Goal: Information Seeking & Learning: Learn about a topic

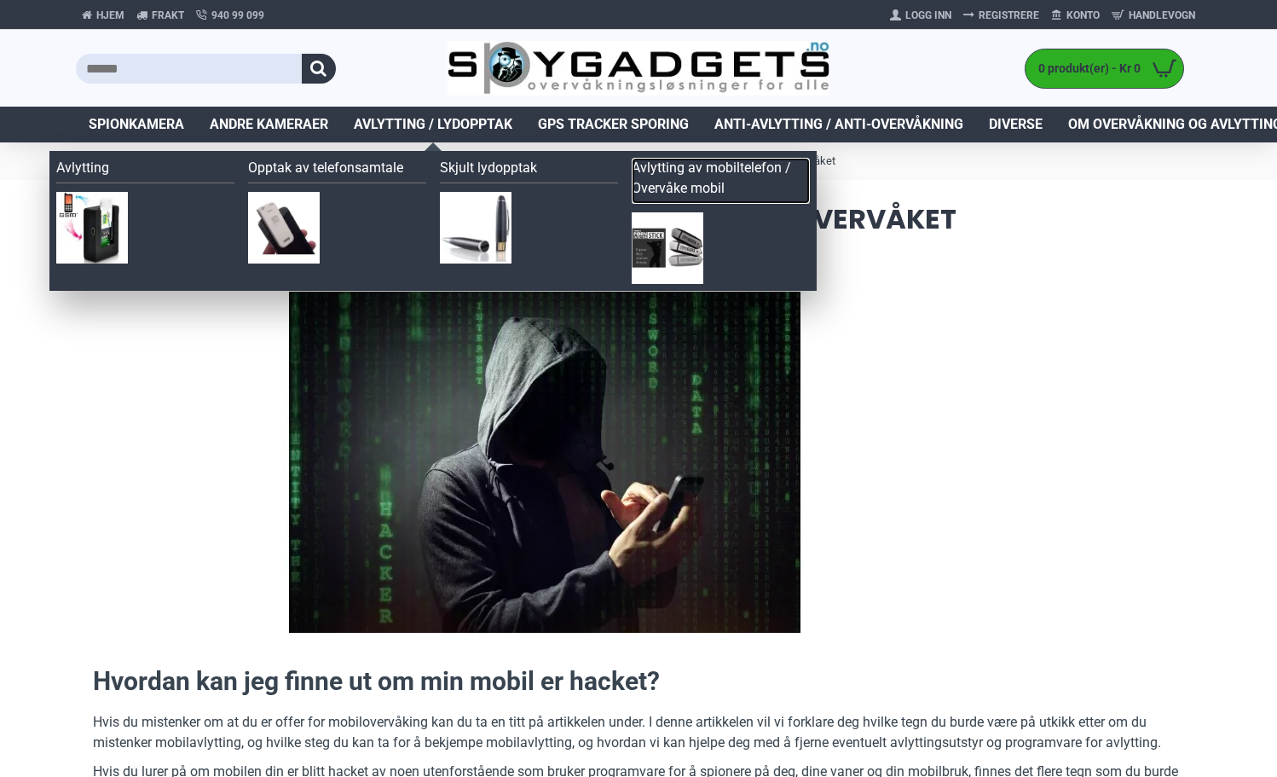
click at [687, 171] on link "Avlytting av mobiltelefon / Overvåke mobil" at bounding box center [721, 181] width 178 height 46
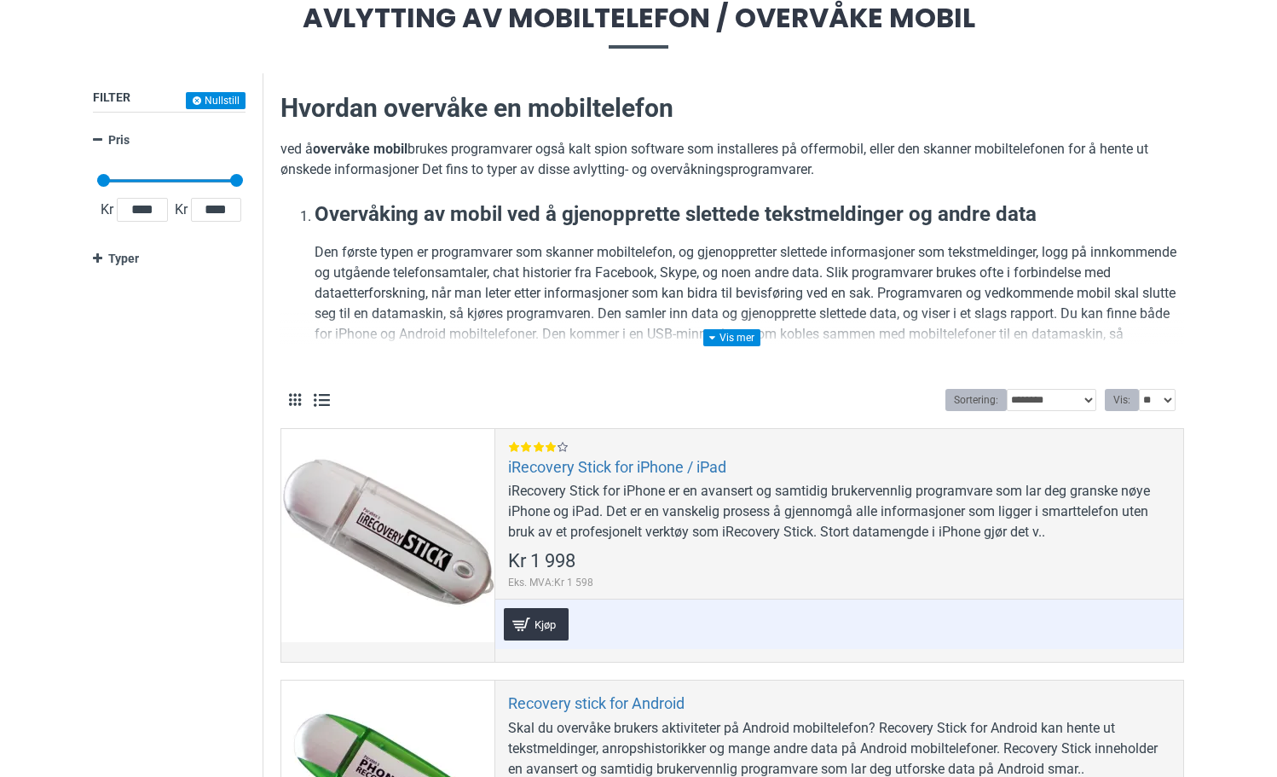
scroll to position [256, 0]
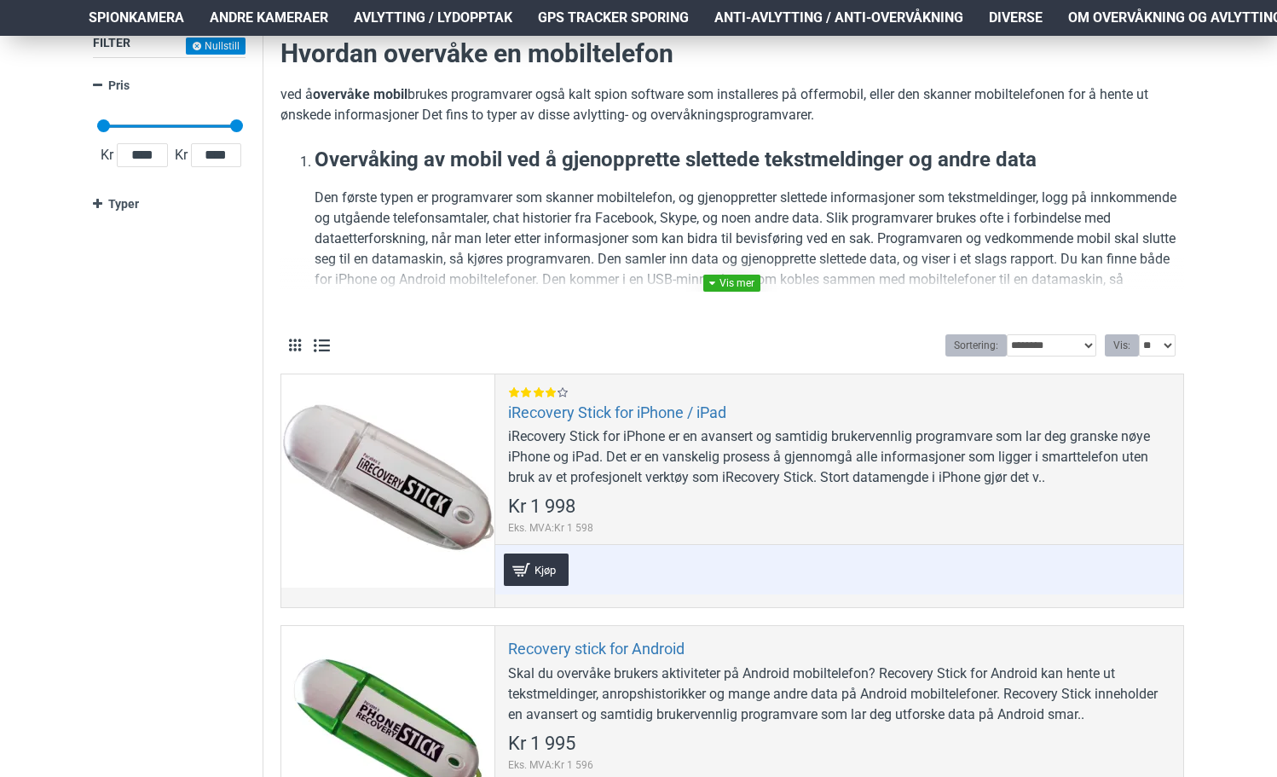
click at [732, 281] on link at bounding box center [731, 283] width 57 height 17
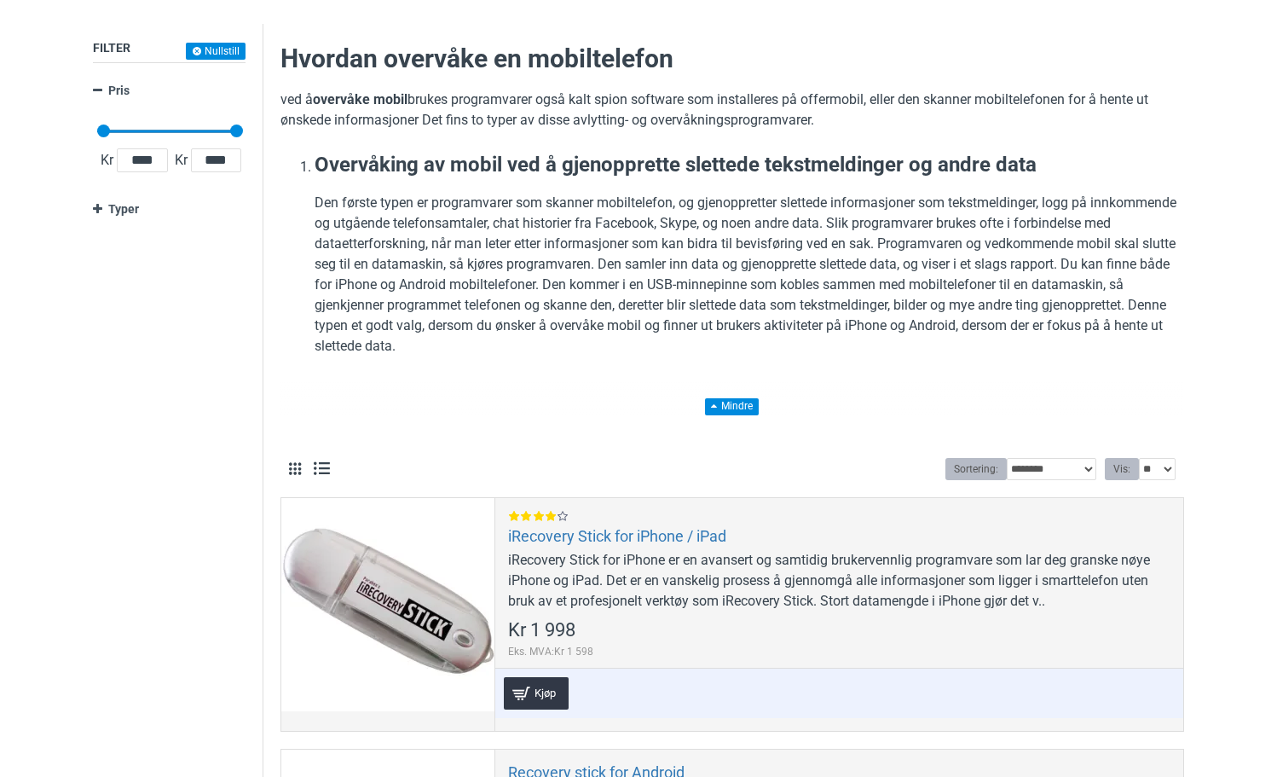
scroll to position [0, 0]
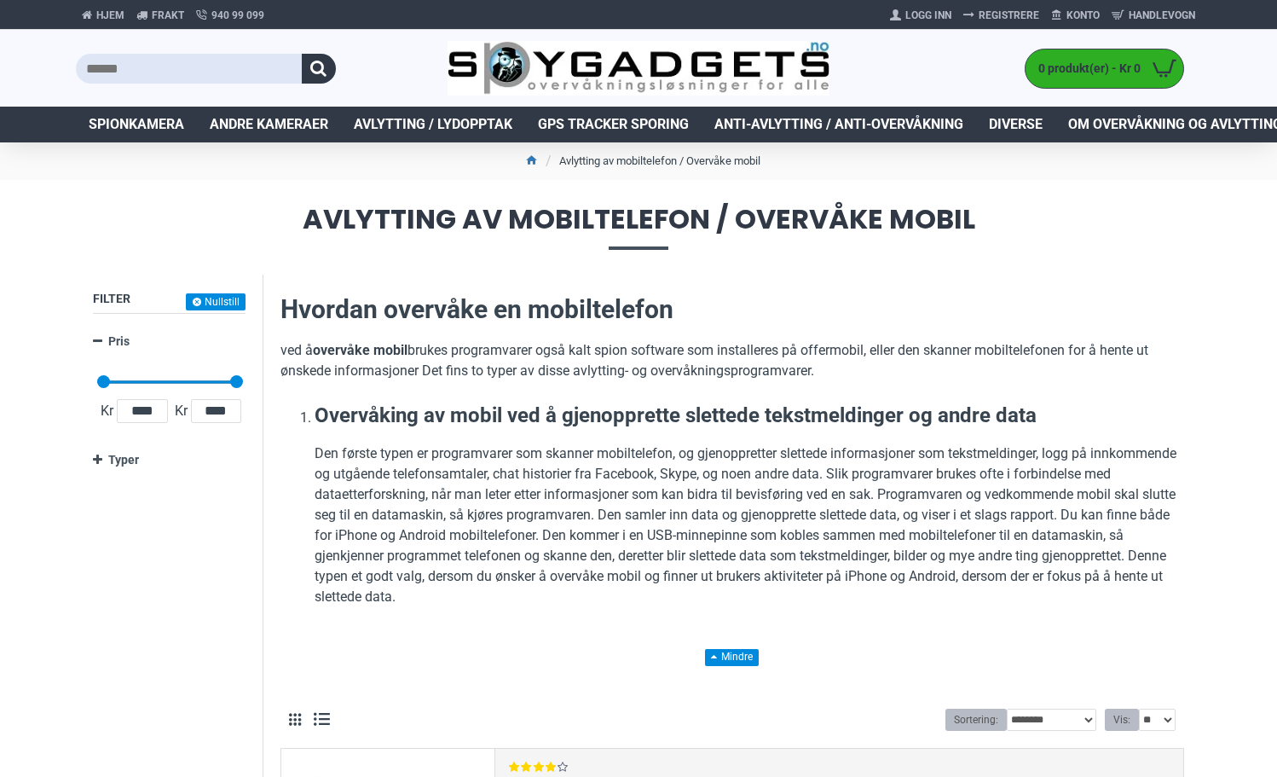
click at [599, 162] on li "Avlytting av mobiltelefon / Overvåke mobil" at bounding box center [650, 161] width 219 height 20
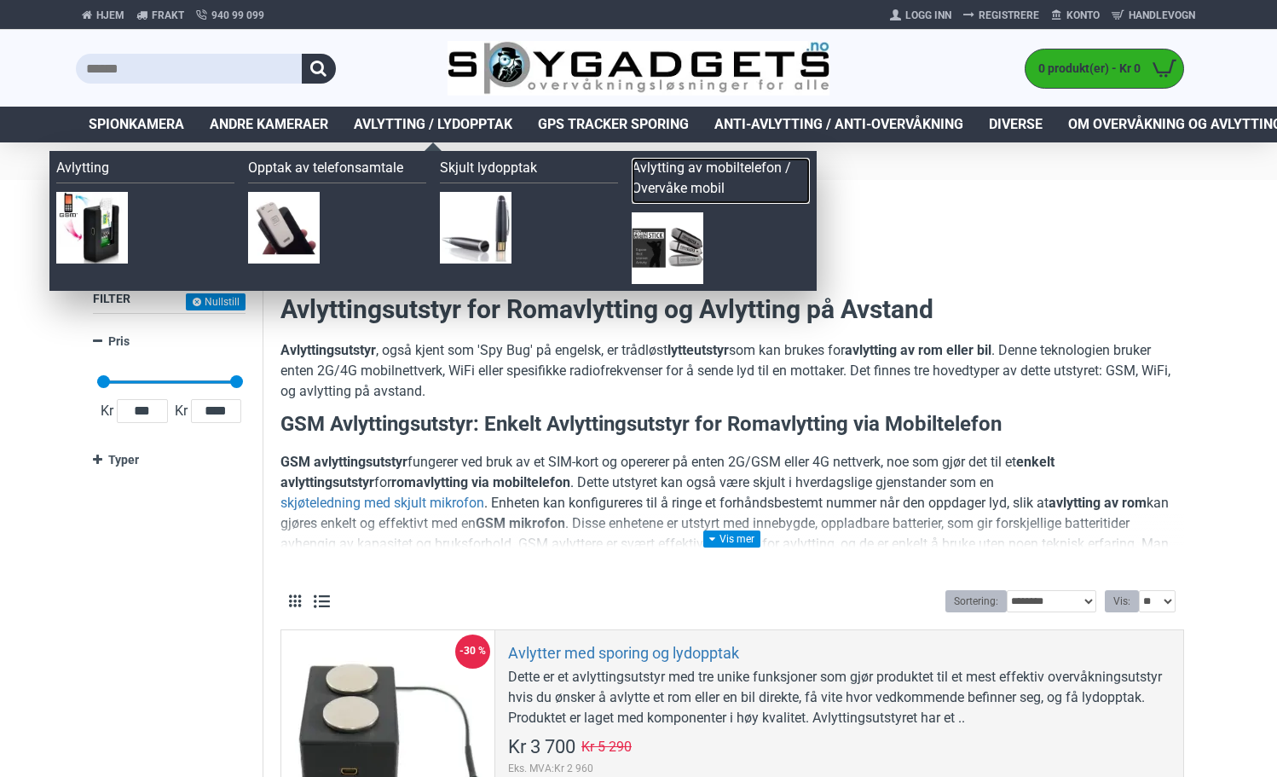
click at [686, 169] on link "Avlytting av mobiltelefon / Overvåke mobil" at bounding box center [721, 181] width 178 height 46
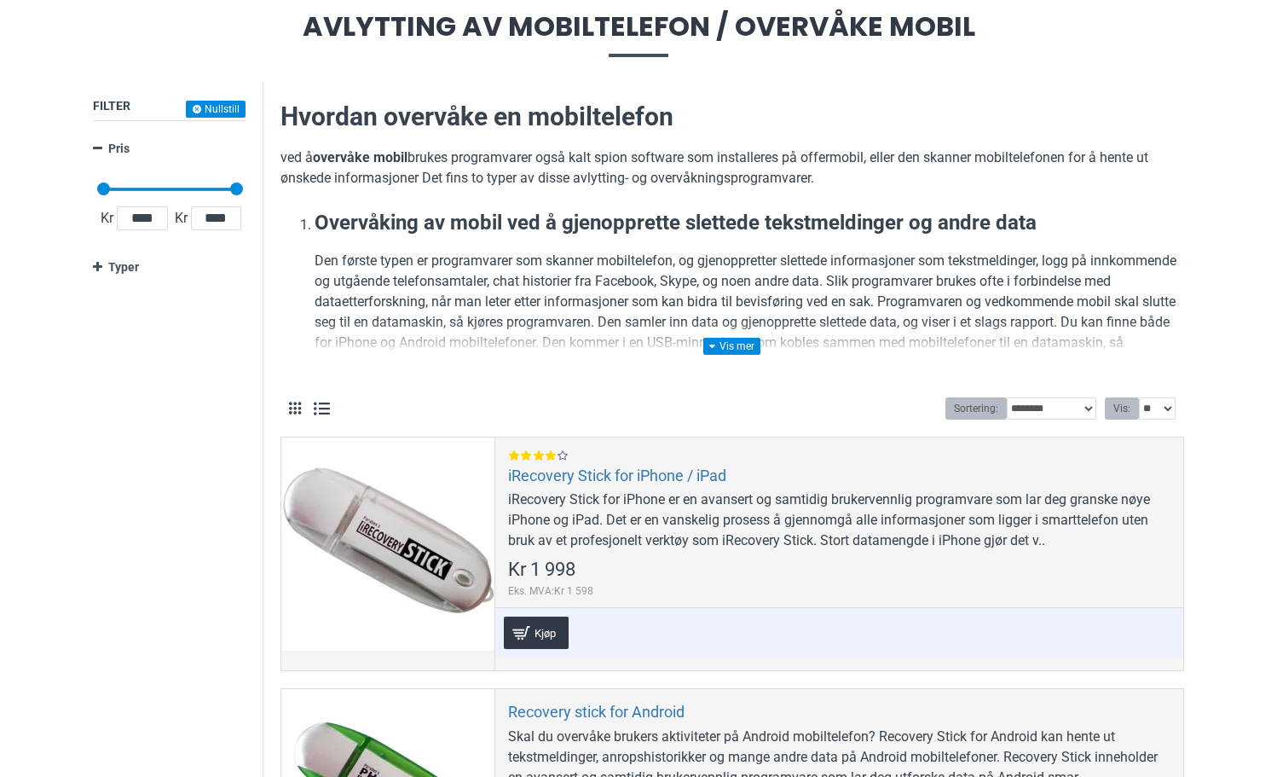
scroll to position [171, 0]
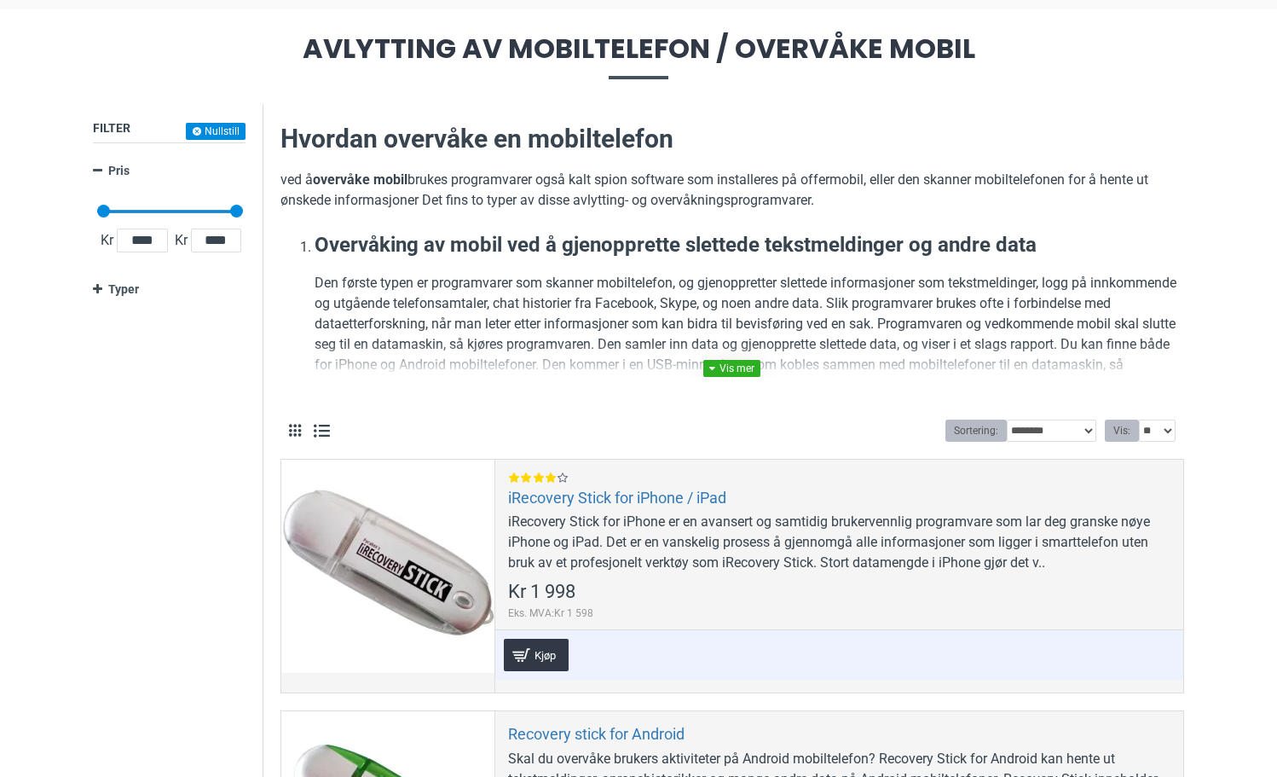
click at [723, 370] on link at bounding box center [731, 368] width 57 height 17
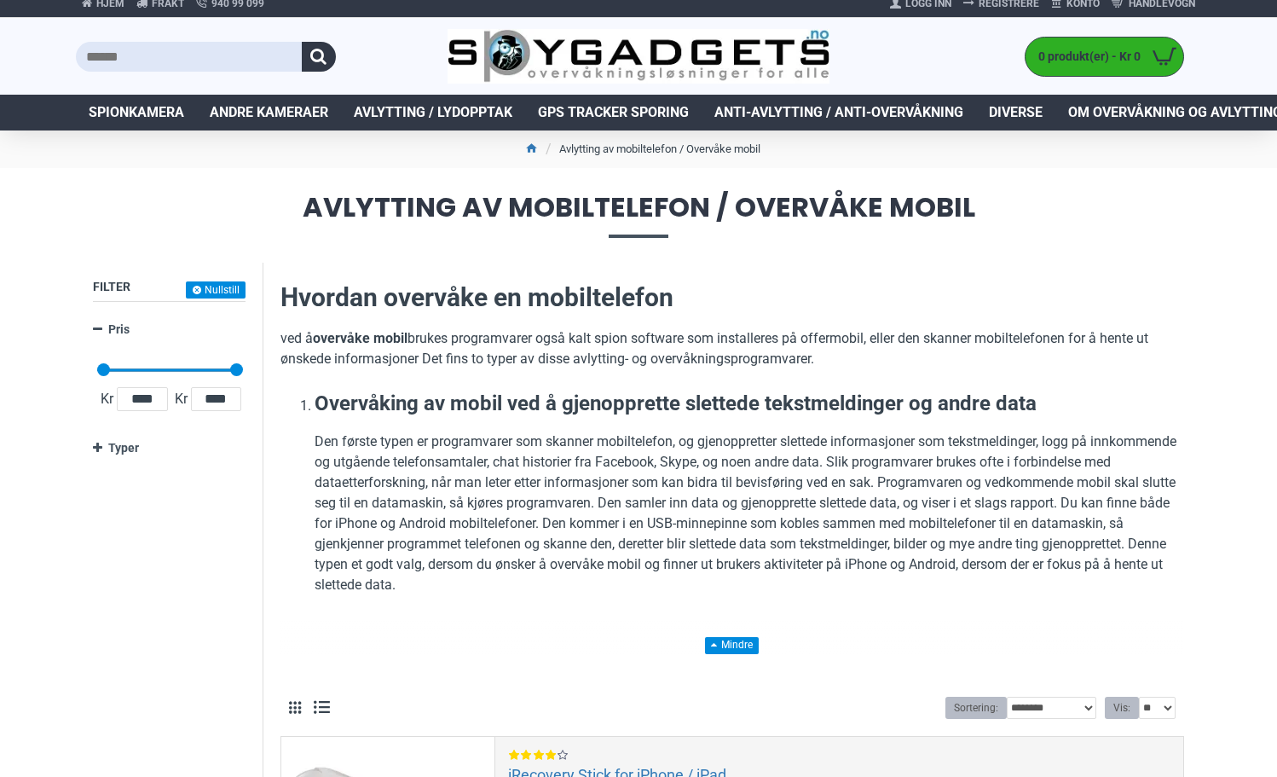
scroll to position [0, 0]
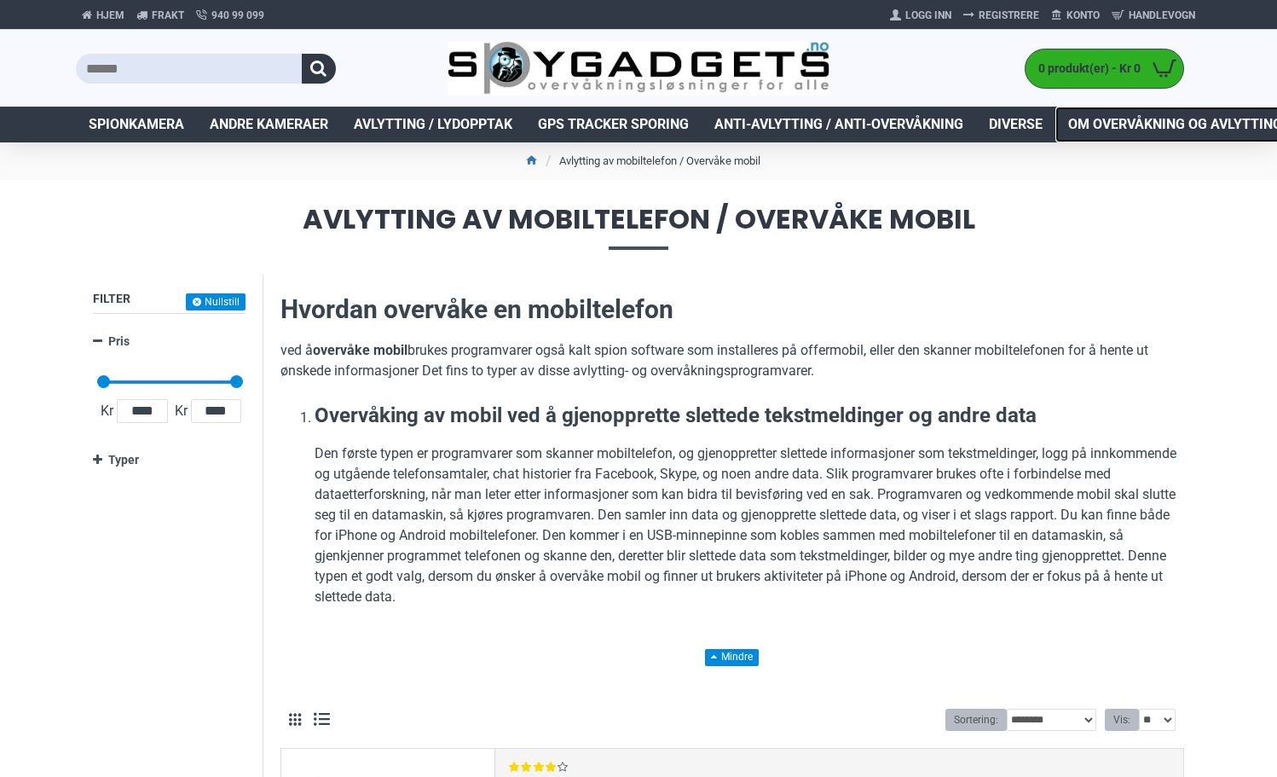
click at [1145, 126] on span "Om overvåkning og avlytting" at bounding box center [1175, 124] width 214 height 20
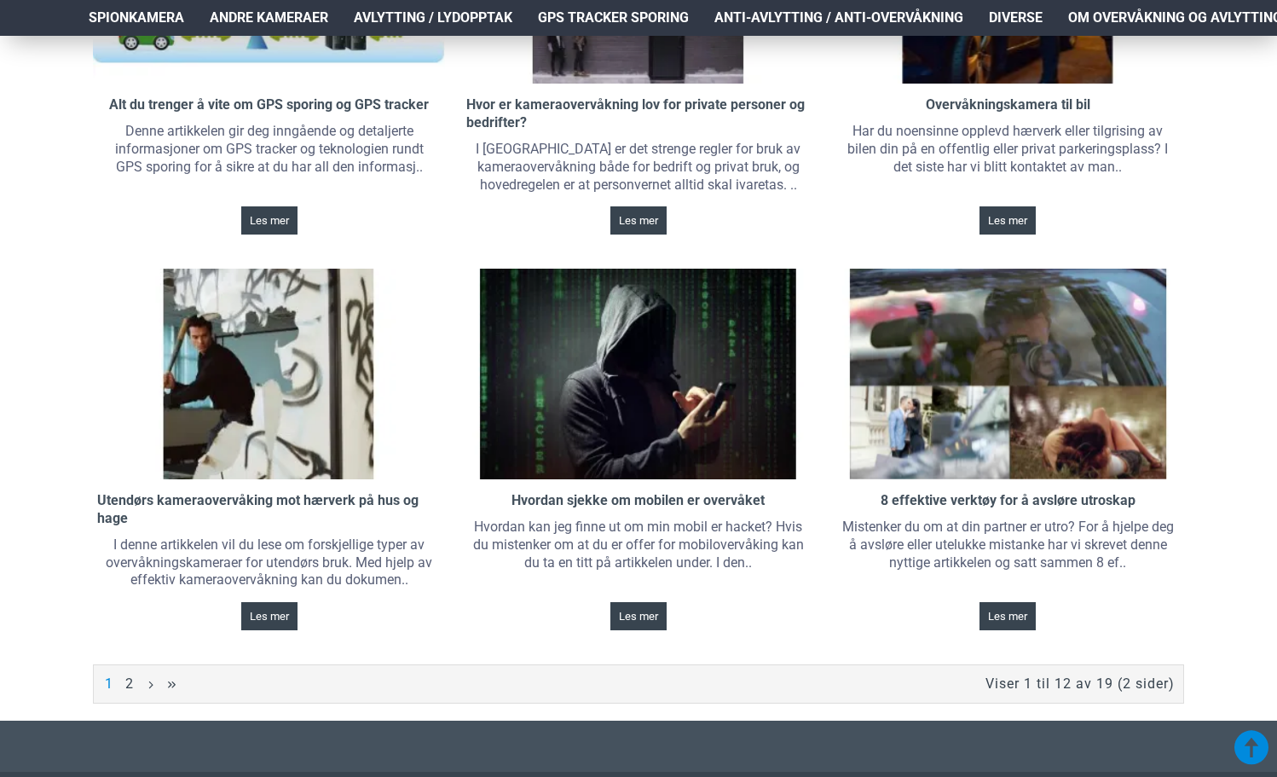
scroll to position [1194, 0]
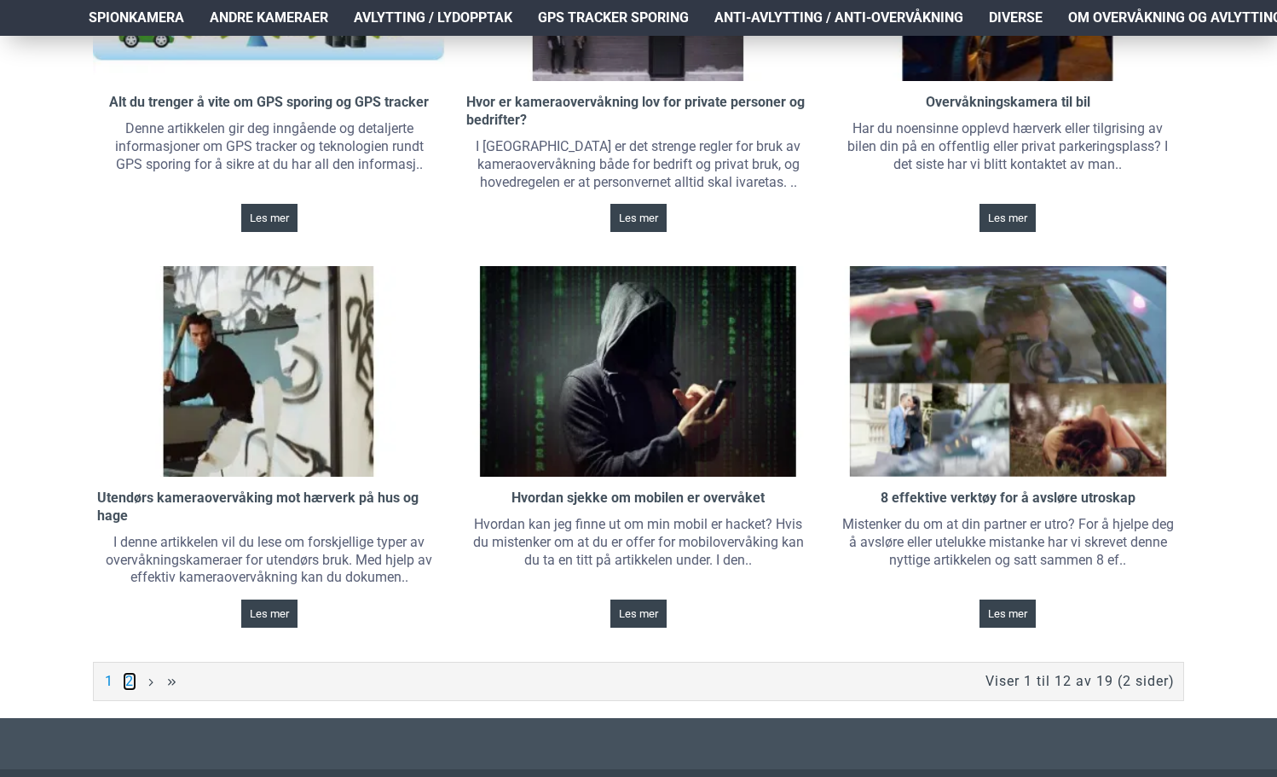
click at [128, 680] on link "2" at bounding box center [130, 681] width 14 height 19
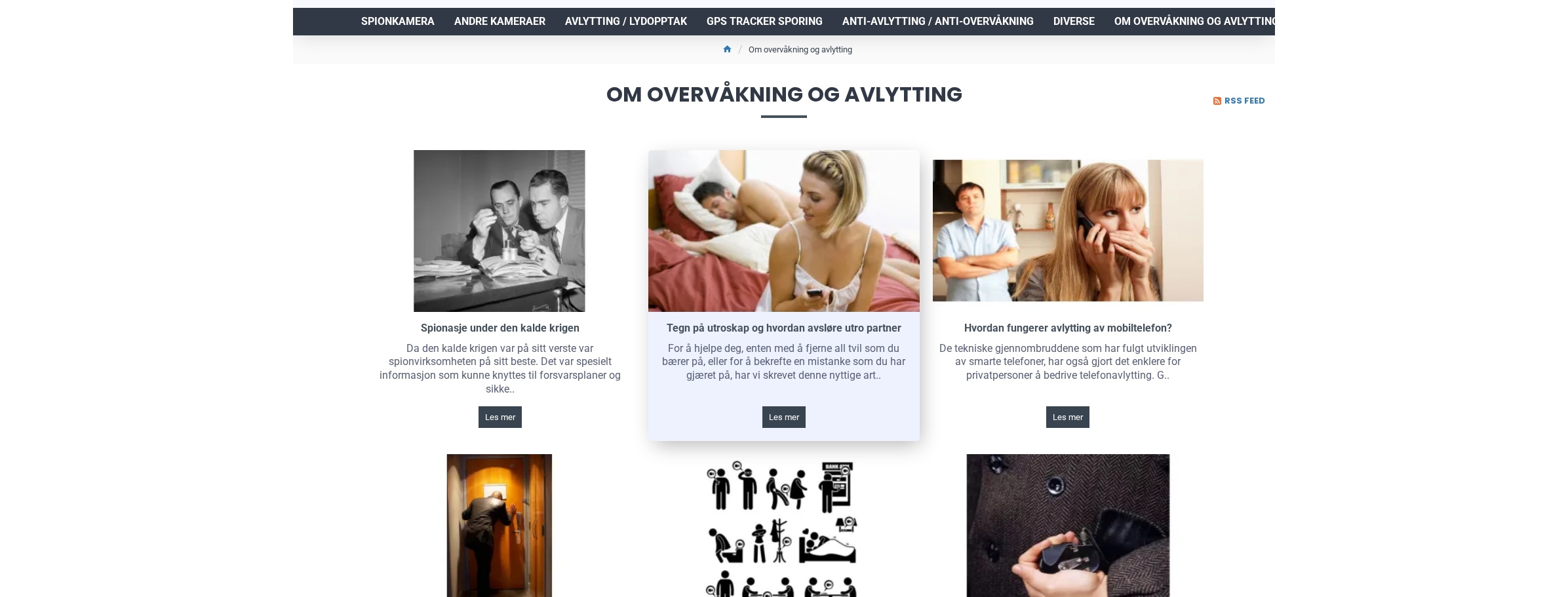
scroll to position [65, 0]
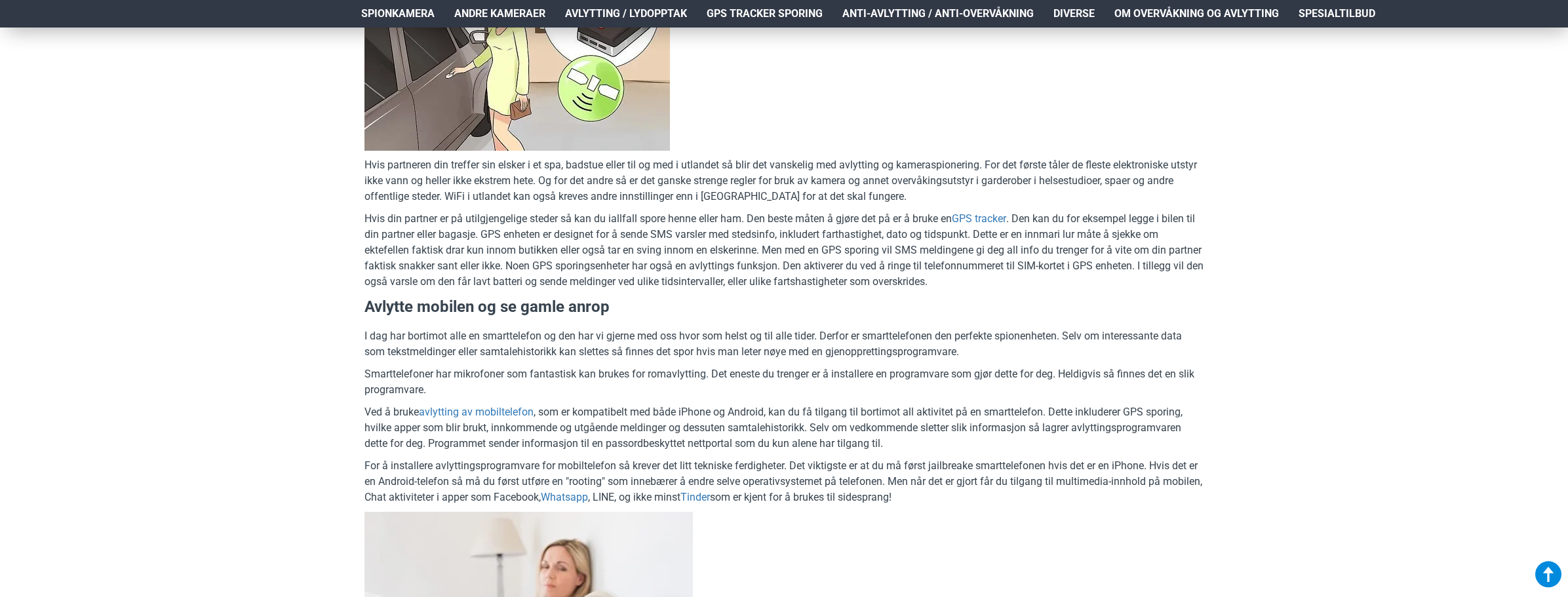
scroll to position [3276, 0]
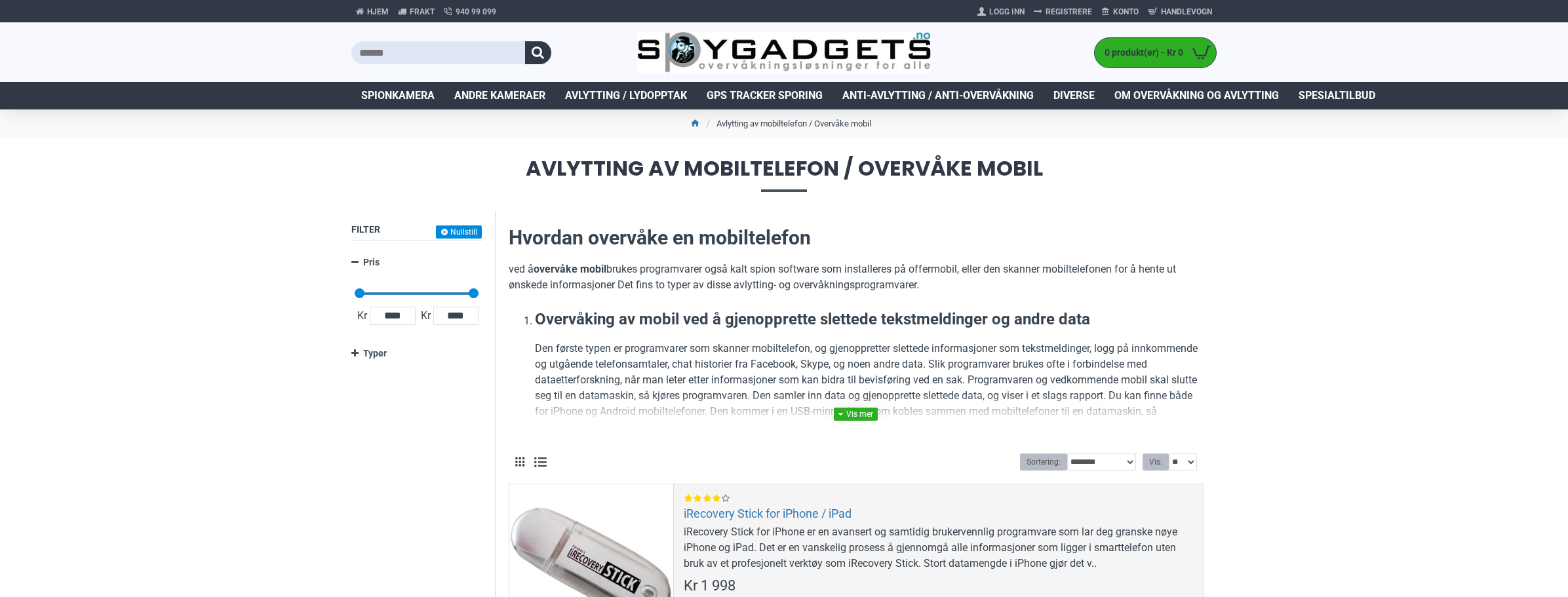
click at [861, 410] on link at bounding box center [855, 413] width 44 height 13
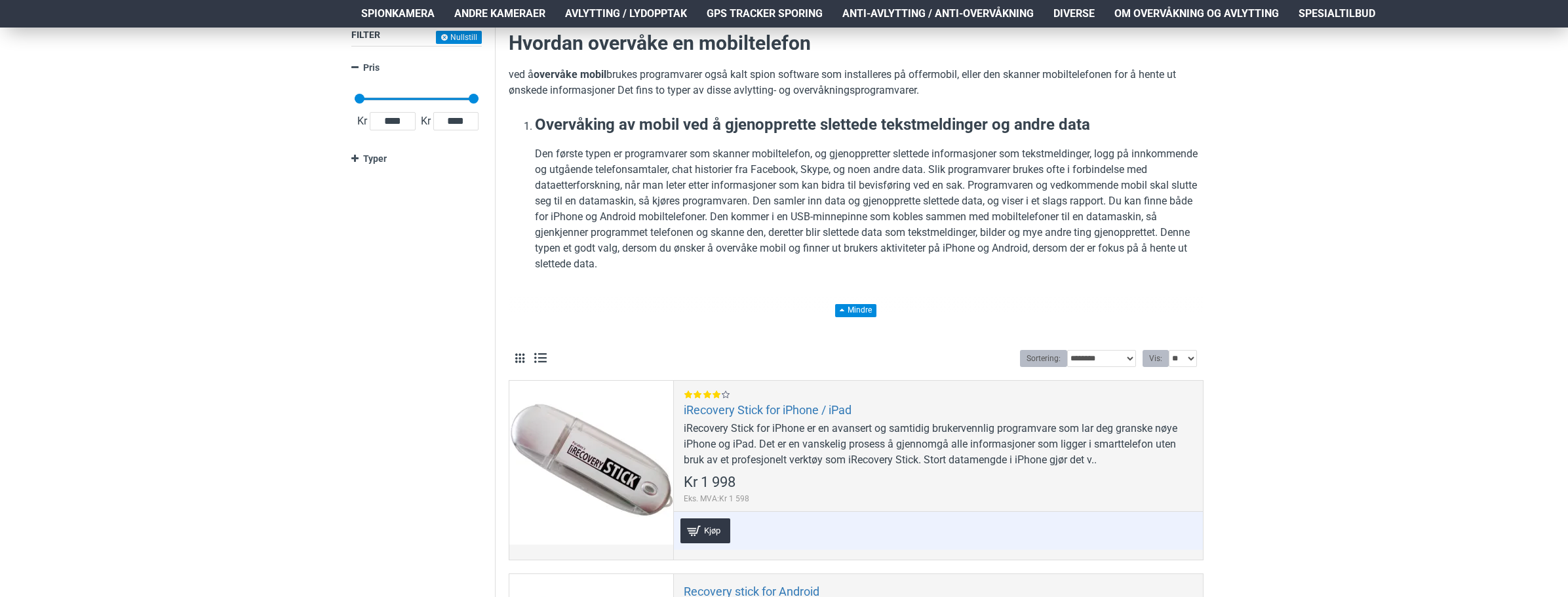
scroll to position [197, 0]
click at [1192, 357] on select "** ** ** ***" at bounding box center [1182, 357] width 28 height 17
select select "**********"
click at [1168, 348] on select "** ** ** ***" at bounding box center [1182, 357] width 28 height 17
click at [1132, 352] on select "**********" at bounding box center [1101, 357] width 69 height 17
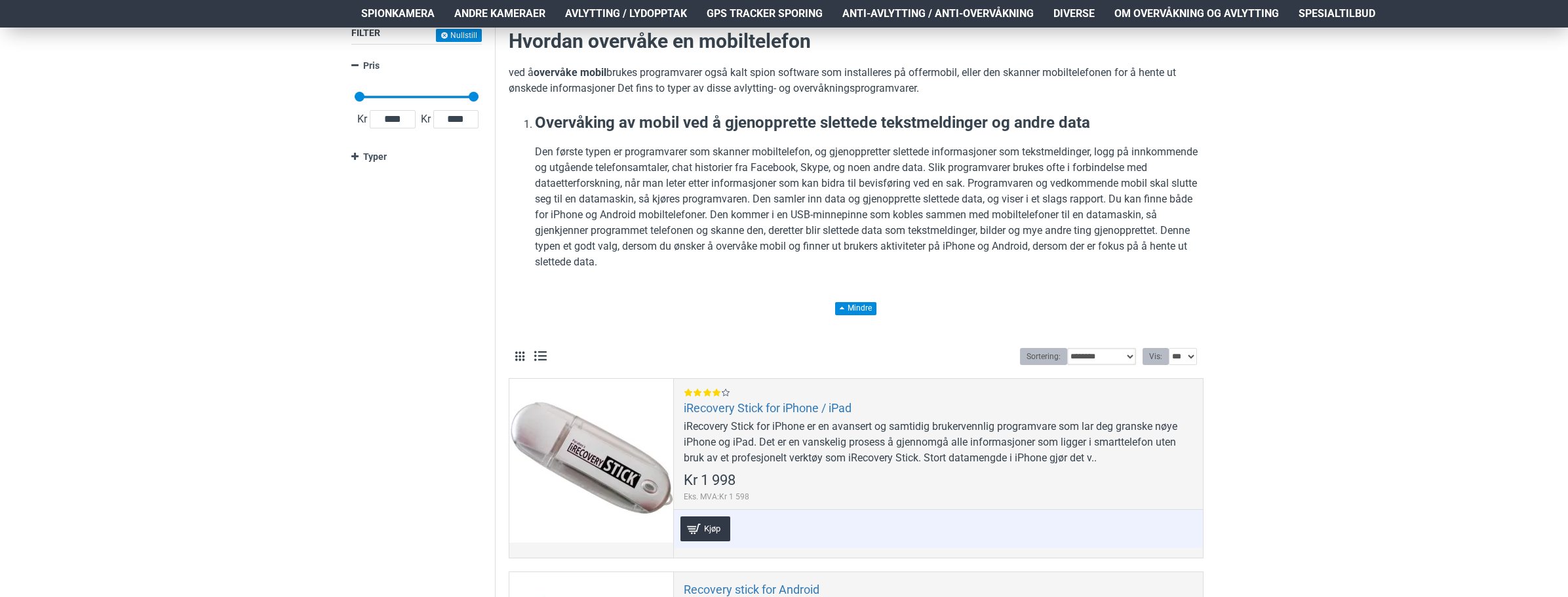
click at [1067, 348] on select "**********" at bounding box center [1101, 357] width 69 height 17
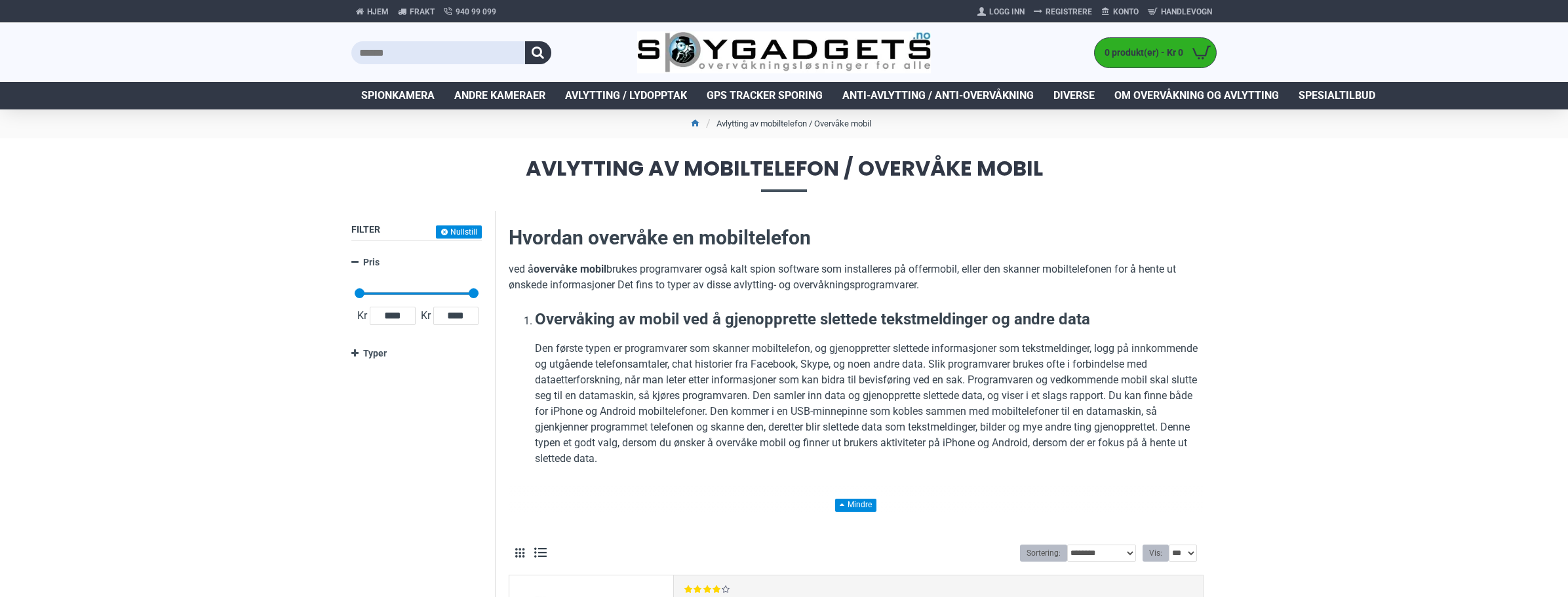
click at [790, 120] on li "Avlytting av mobiltelefon / Overvåke mobil" at bounding box center [786, 124] width 168 height 15
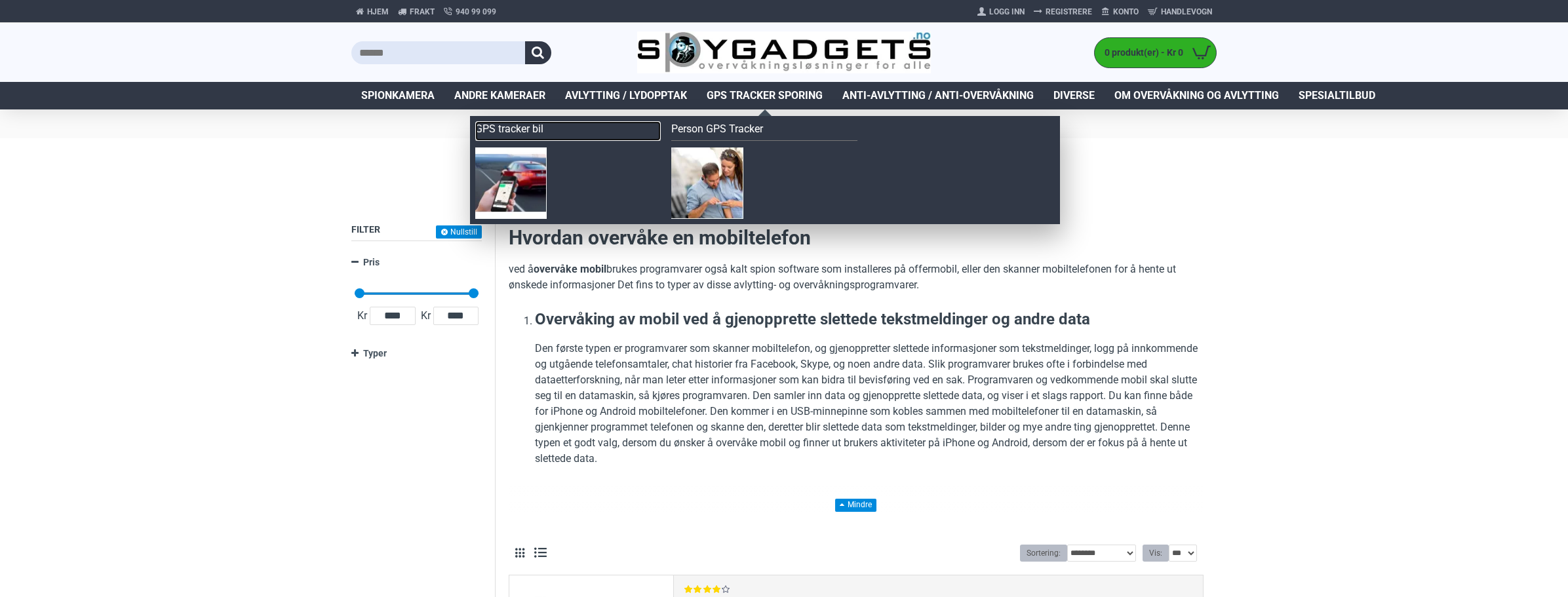
click at [498, 128] on link "GPS tracker bil" at bounding box center [568, 131] width 186 height 20
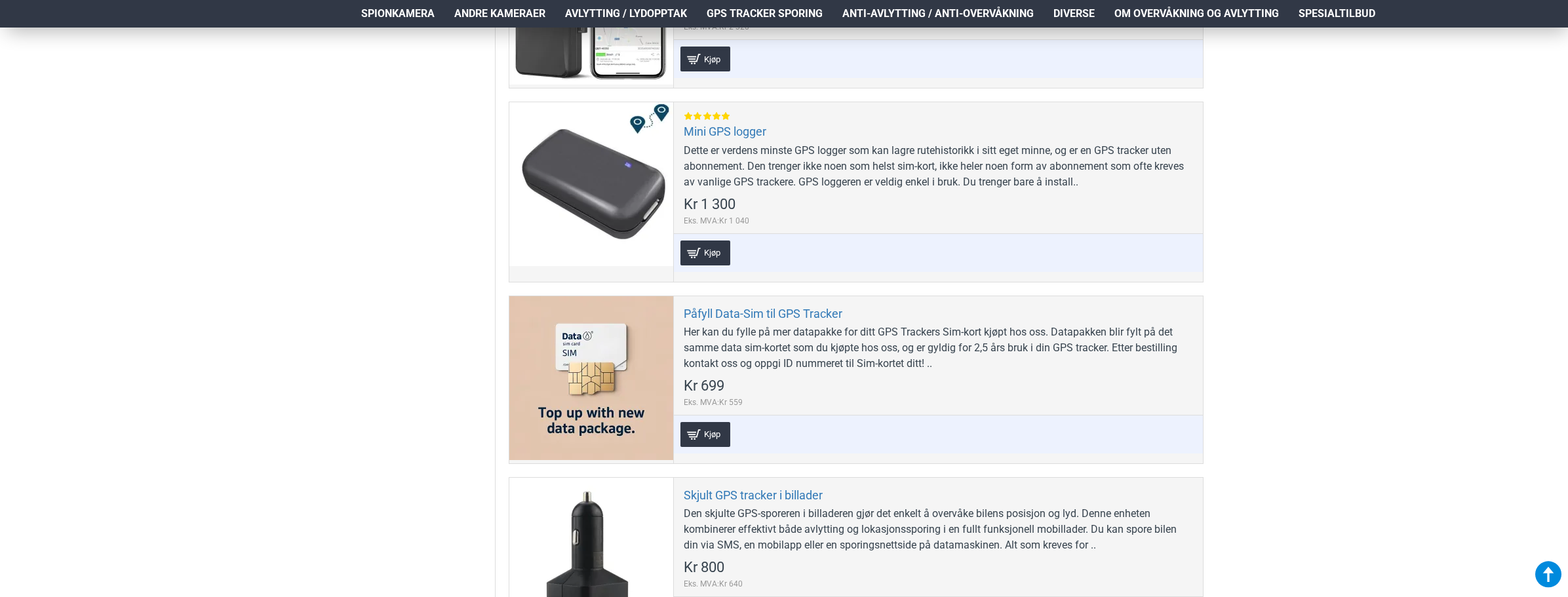
scroll to position [1114, 0]
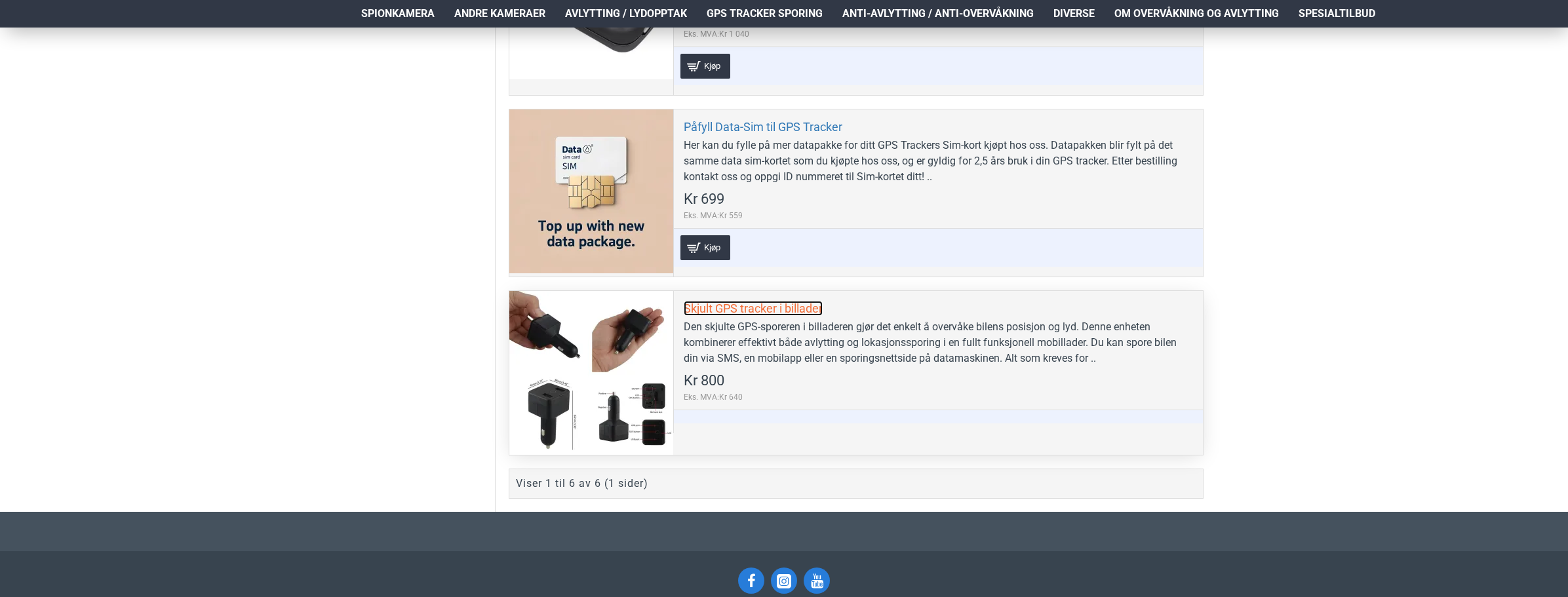
click at [741, 305] on link "Skjult GPS tracker i billader" at bounding box center [752, 308] width 139 height 15
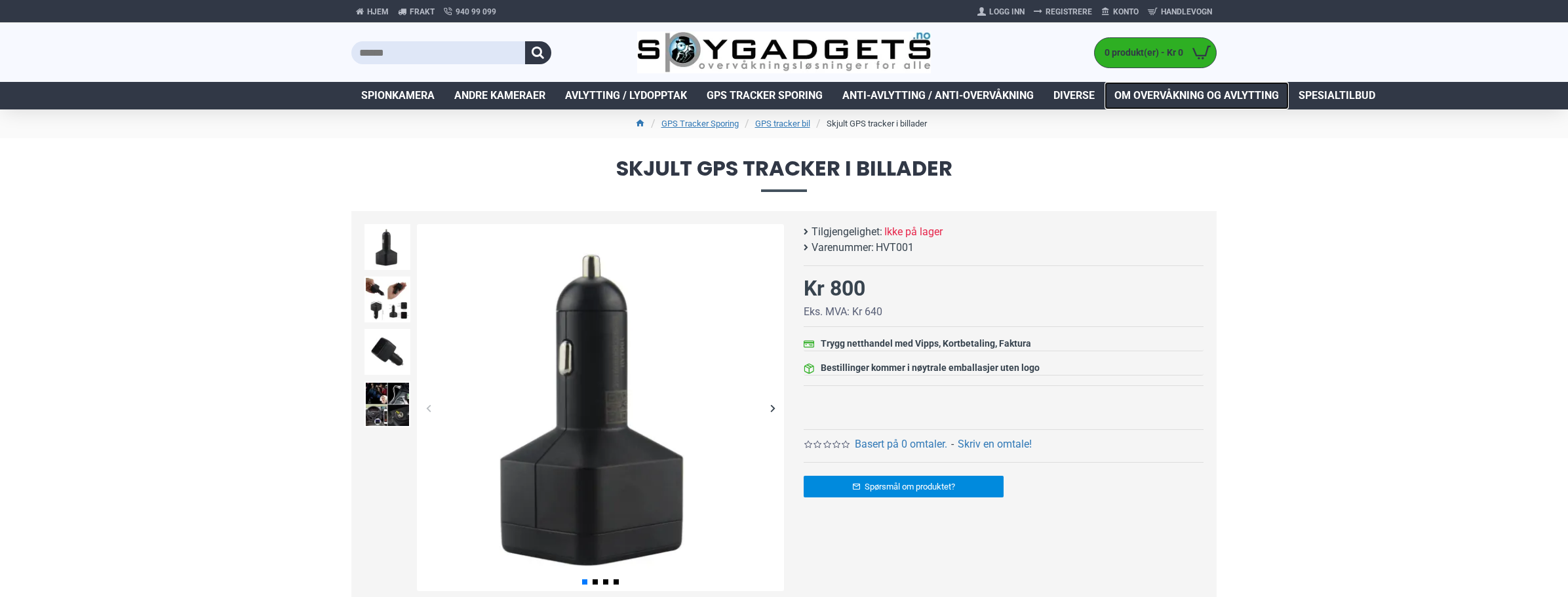
click at [1183, 88] on span "Om overvåkning og avlytting" at bounding box center [1197, 95] width 164 height 15
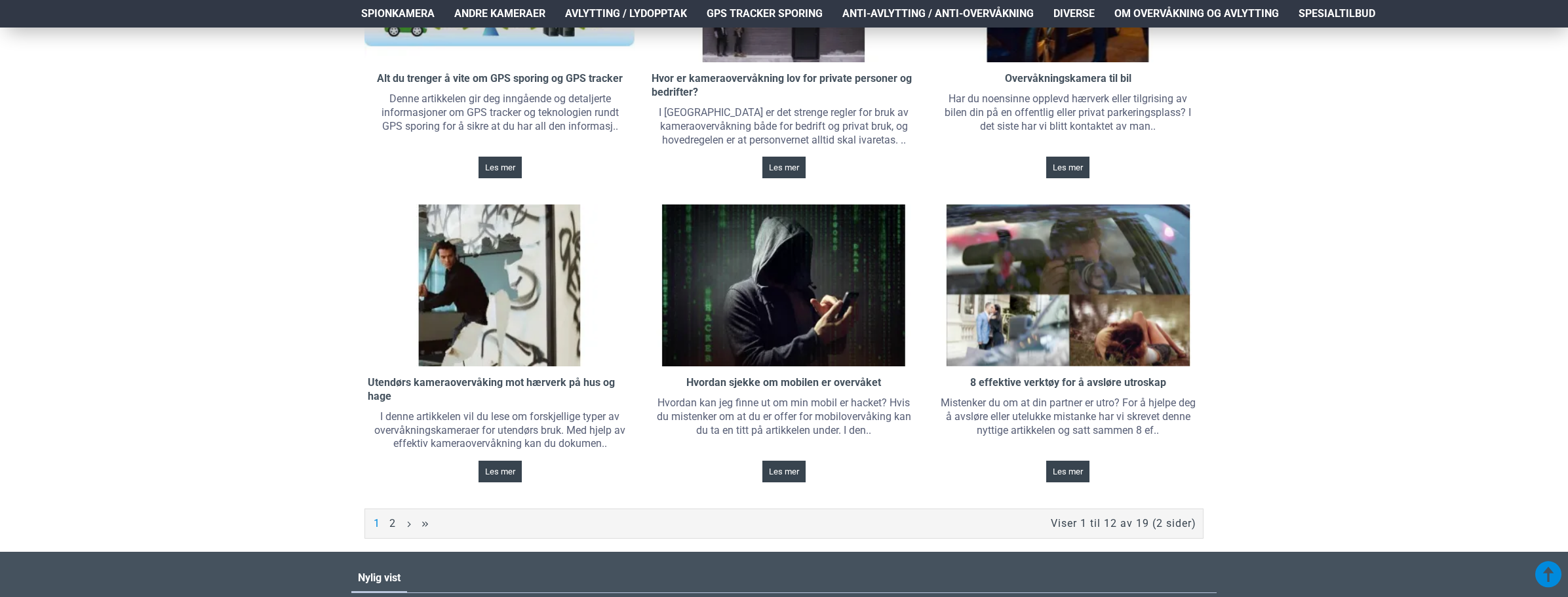
scroll to position [983, 0]
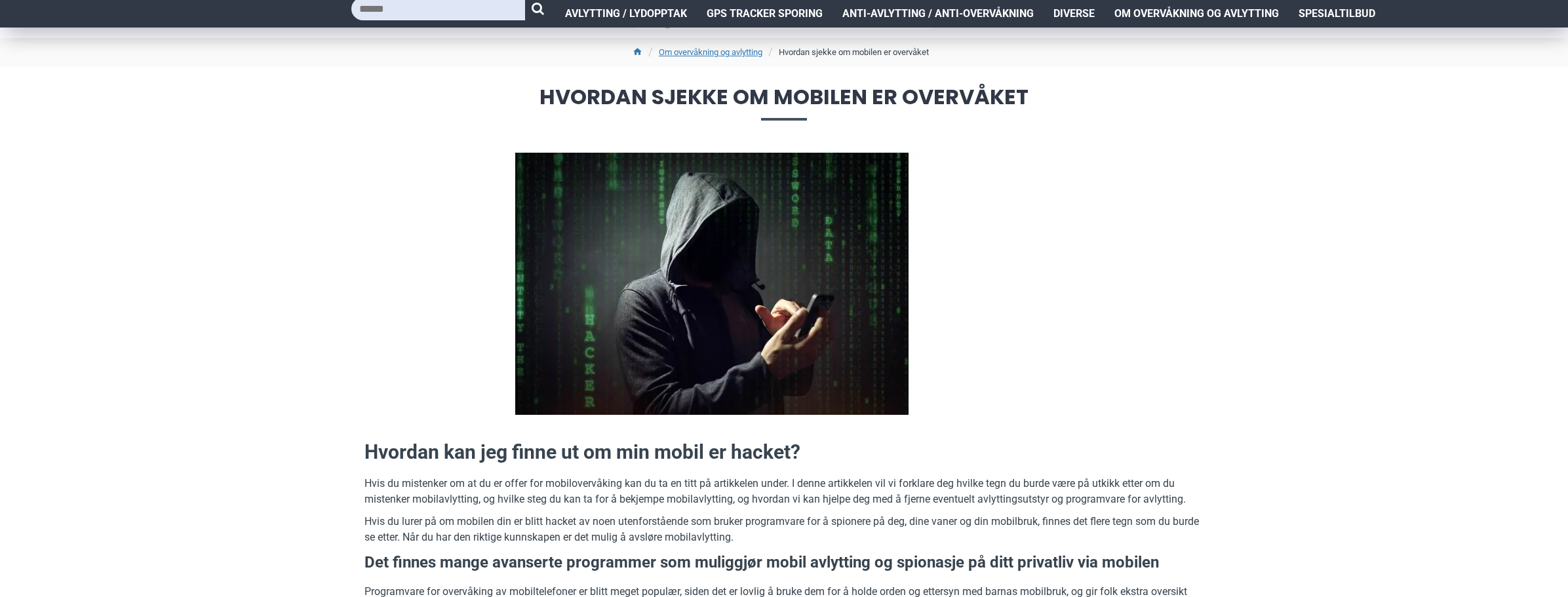
scroll to position [197, 0]
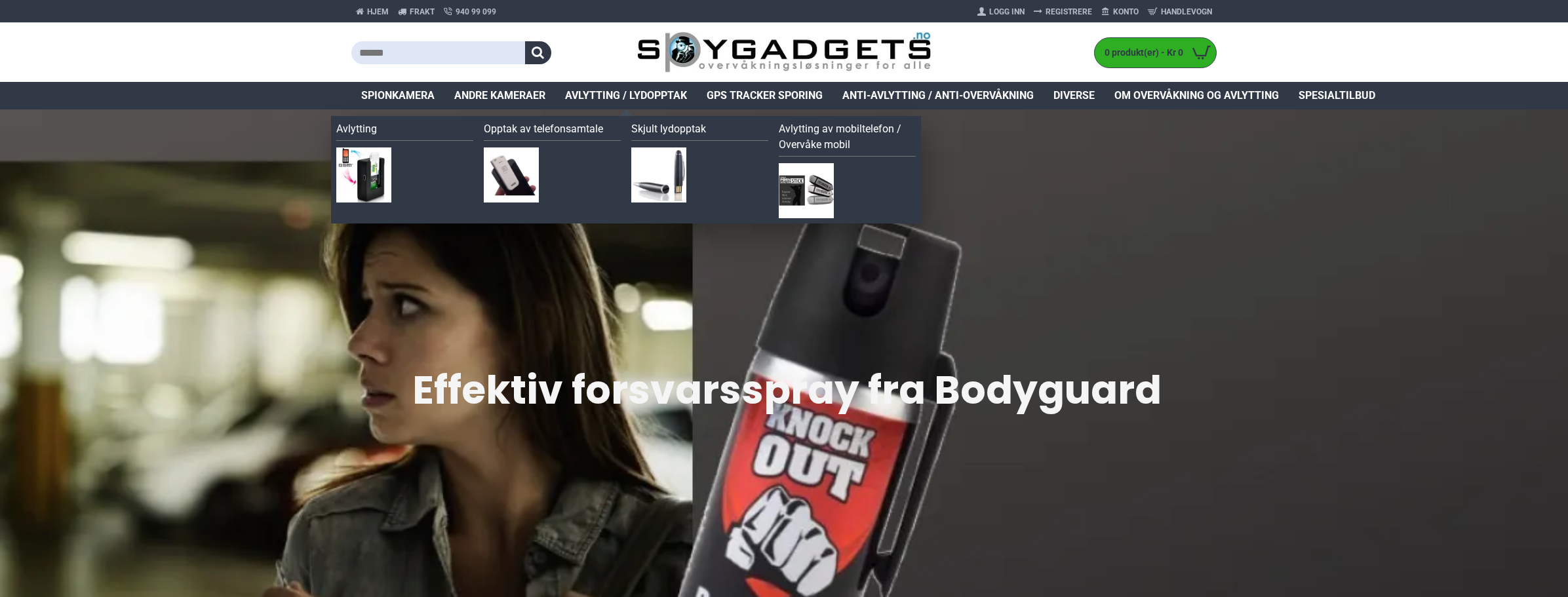
click at [610, 92] on span "Avlytting / Lydopptak" at bounding box center [626, 95] width 122 height 15
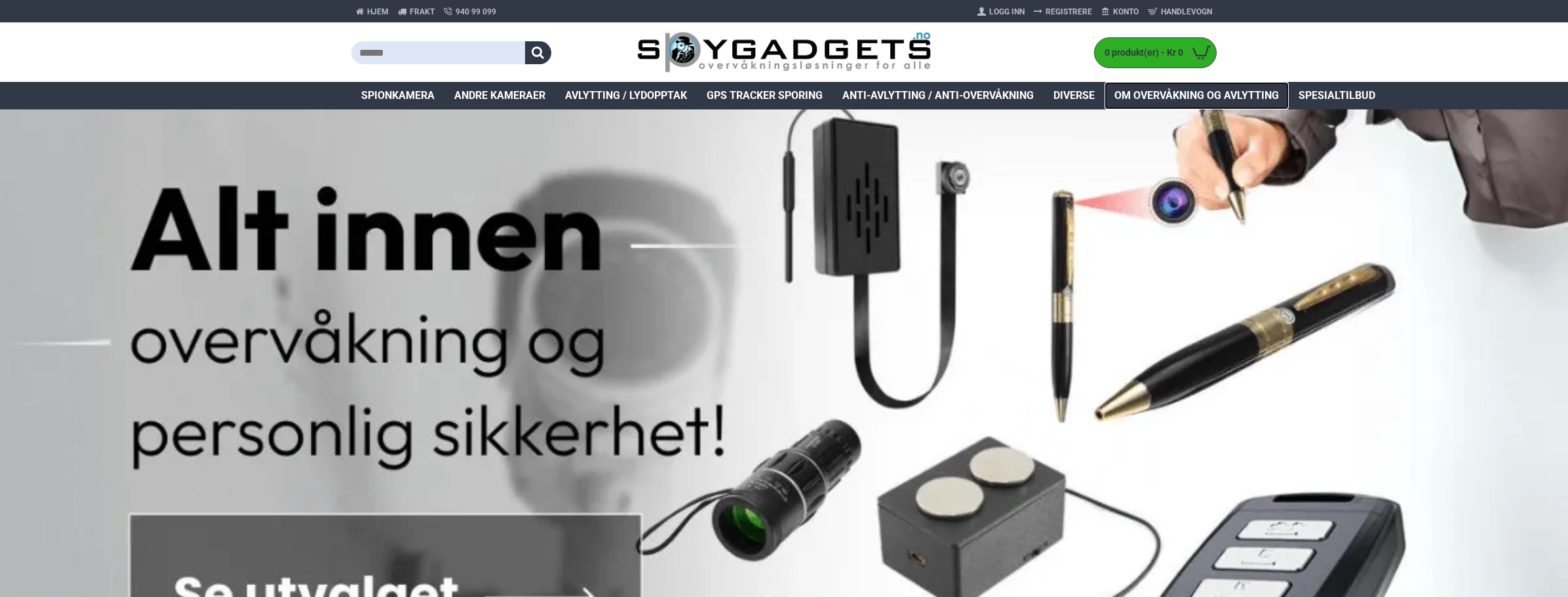
click at [1184, 93] on span "Om overvåkning og avlytting" at bounding box center [1197, 95] width 164 height 15
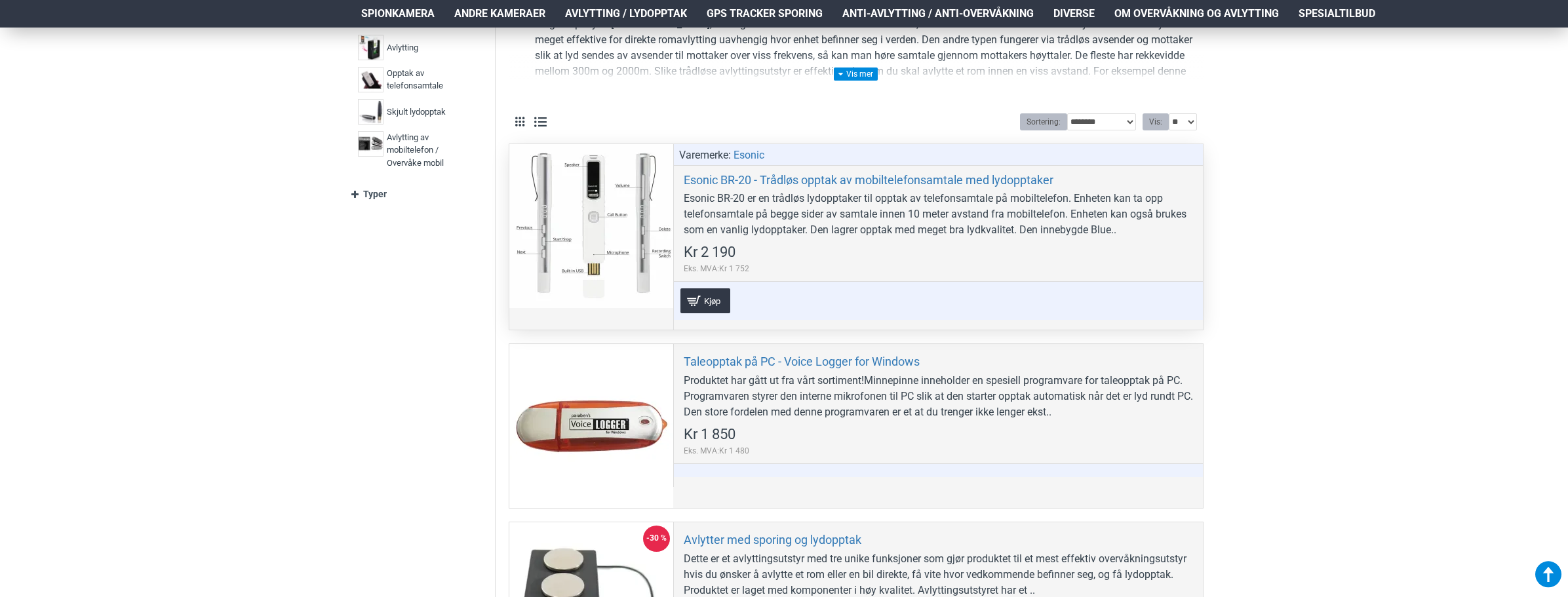
scroll to position [262, 0]
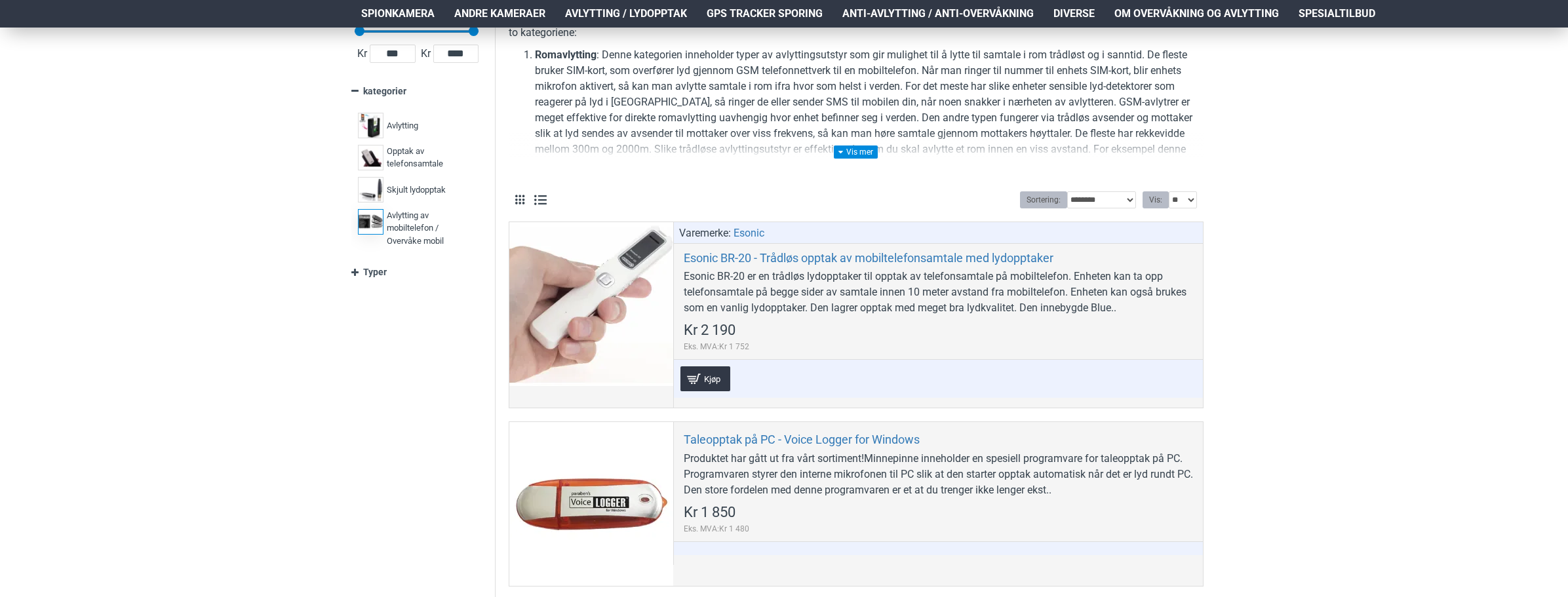
click at [400, 222] on span "Avlytting av mobiltelefon / Overvåke mobil" at bounding box center [429, 228] width 85 height 38
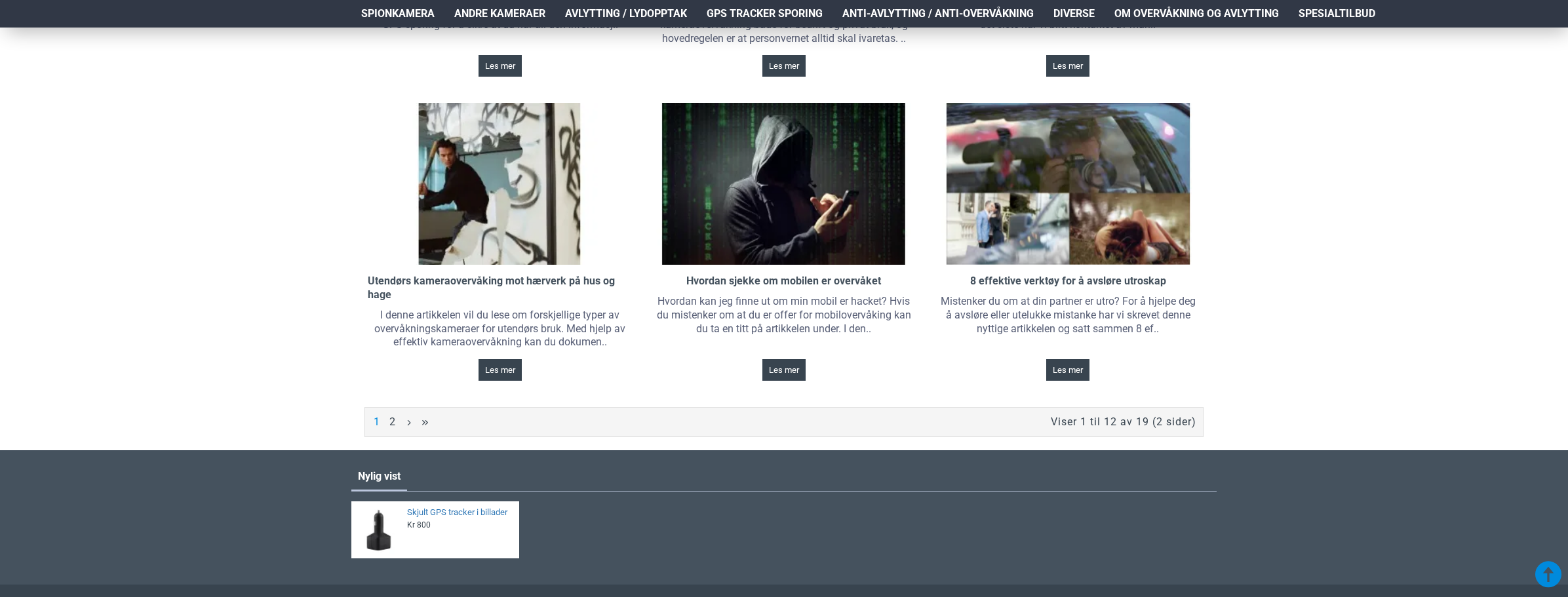
scroll to position [1048, 0]
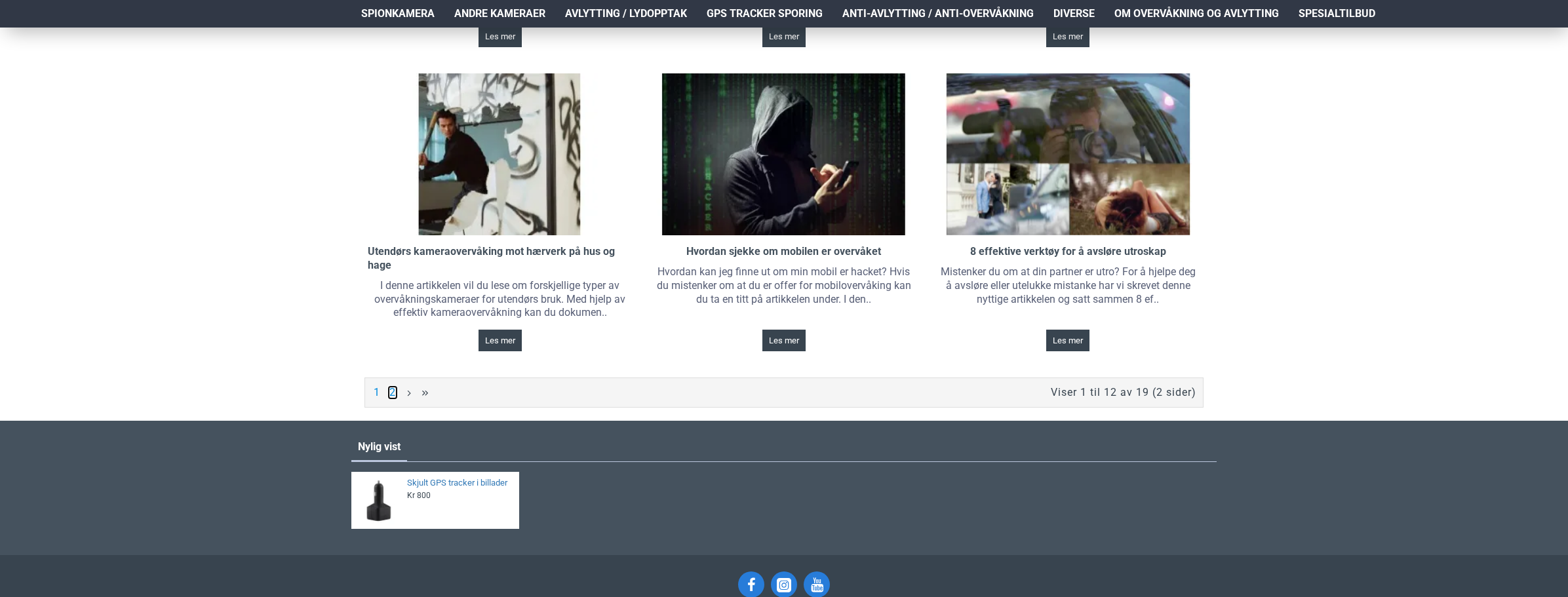
click at [390, 390] on link "2" at bounding box center [393, 392] width 11 height 15
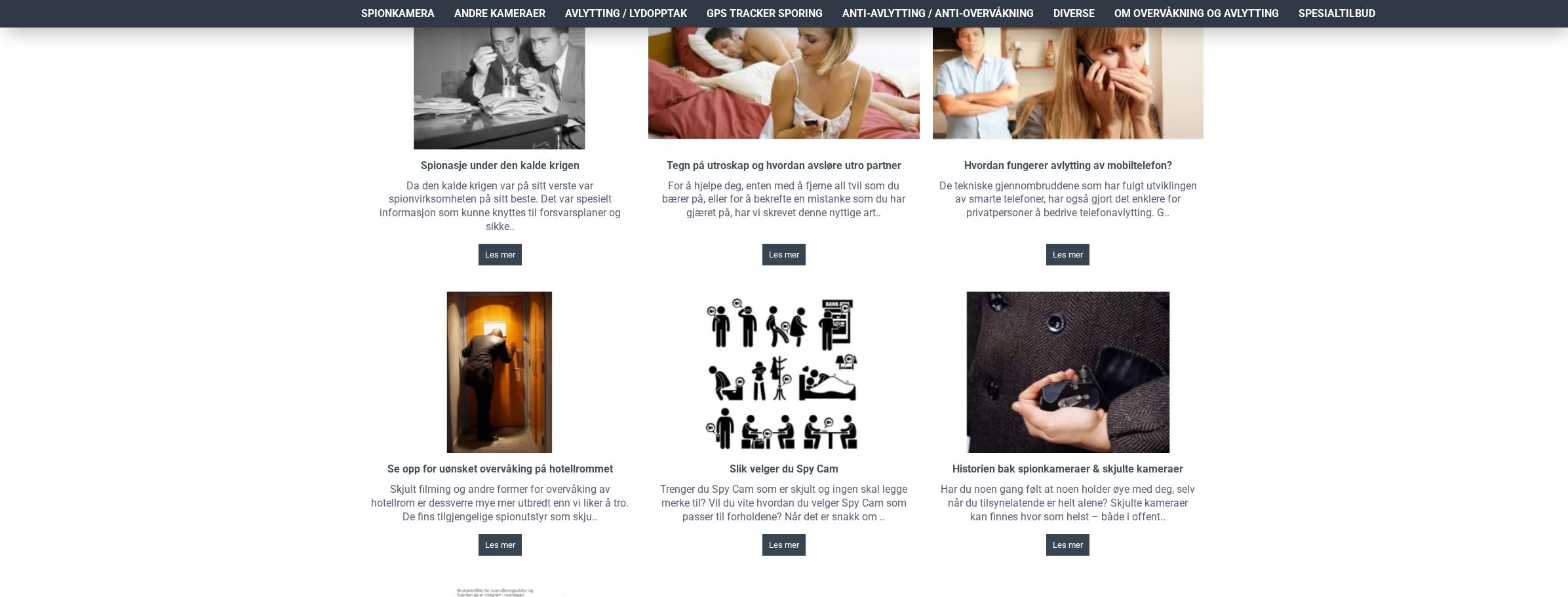
scroll to position [262, 0]
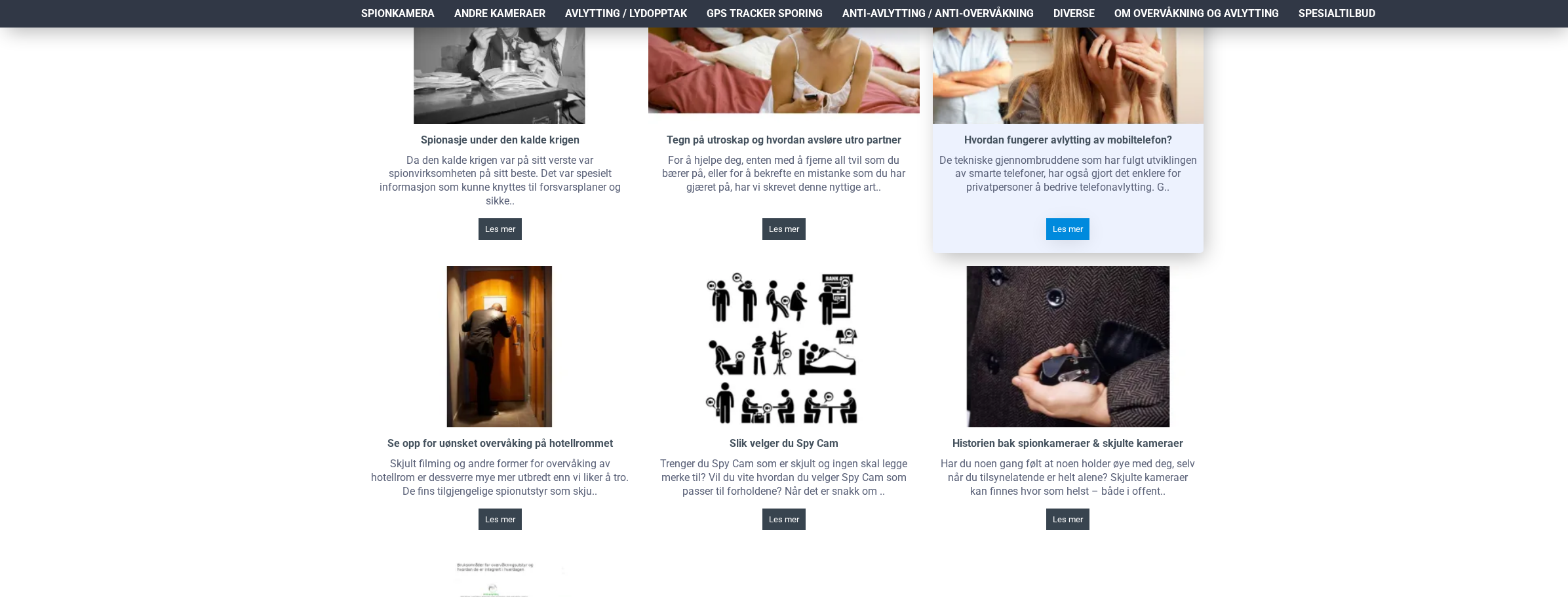
click at [1068, 218] on link "Les mer" at bounding box center [1068, 229] width 43 height 22
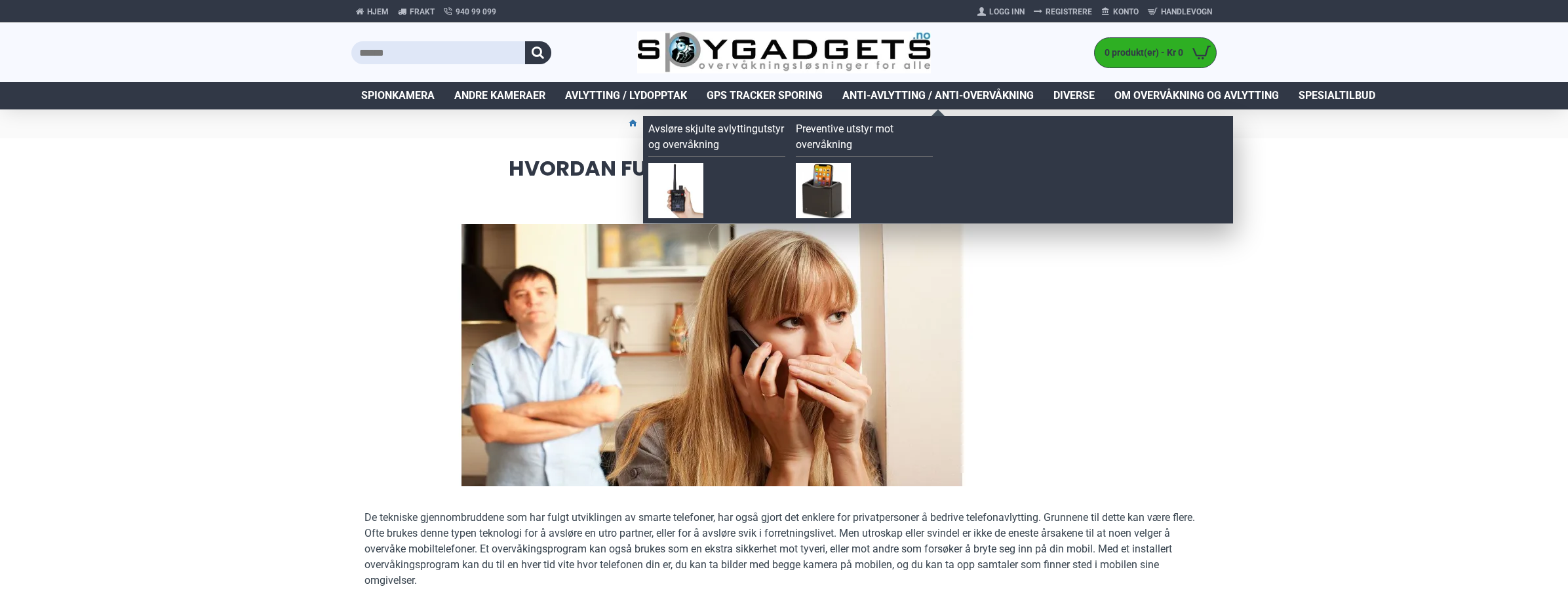
click at [904, 98] on span "Anti-avlytting / Anti-overvåkning" at bounding box center [938, 95] width 191 height 15
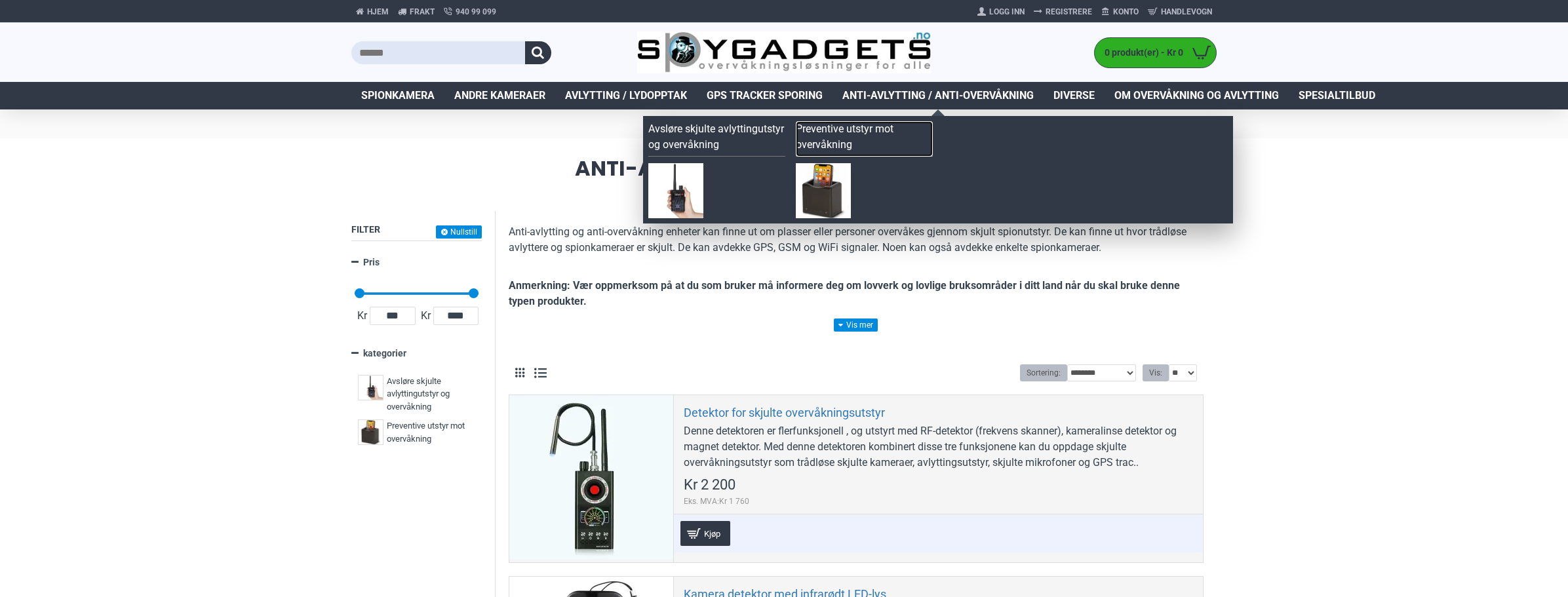
click at [857, 129] on link "Preventive utstyr mot overvåkning" at bounding box center [864, 139] width 137 height 35
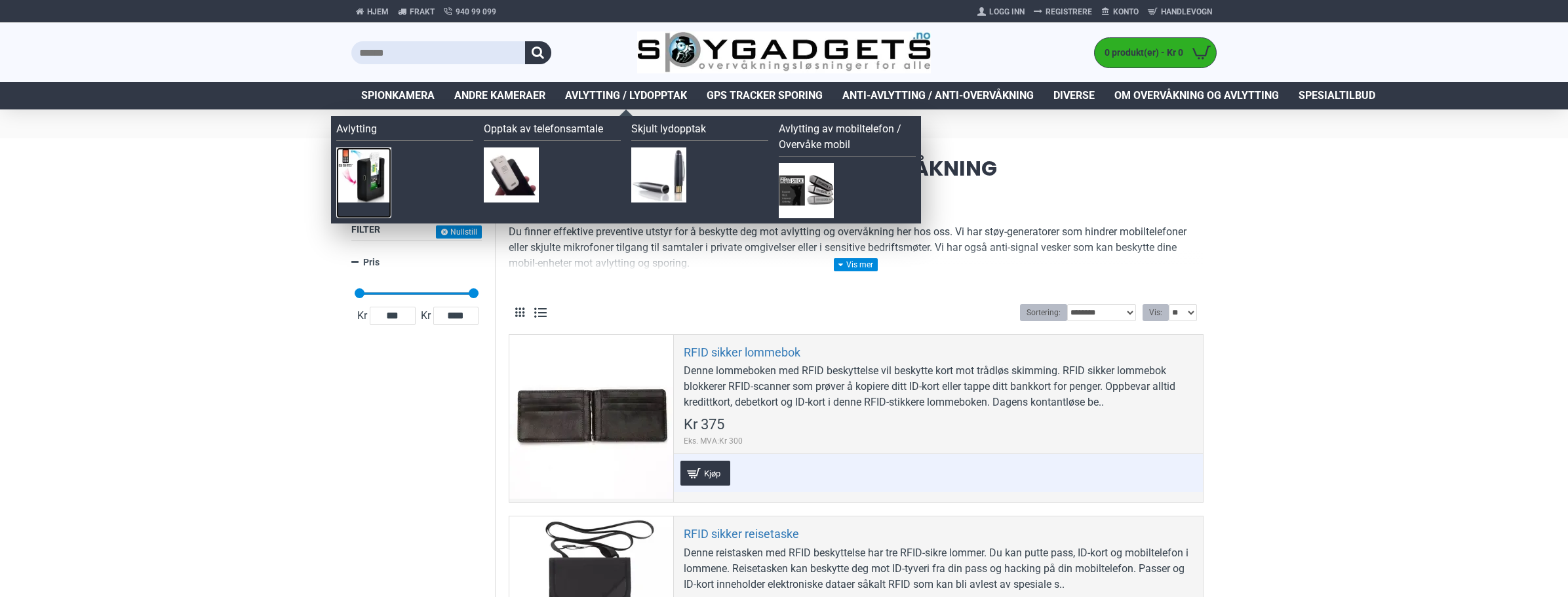
click at [358, 167] on img at bounding box center [364, 175] width 55 height 55
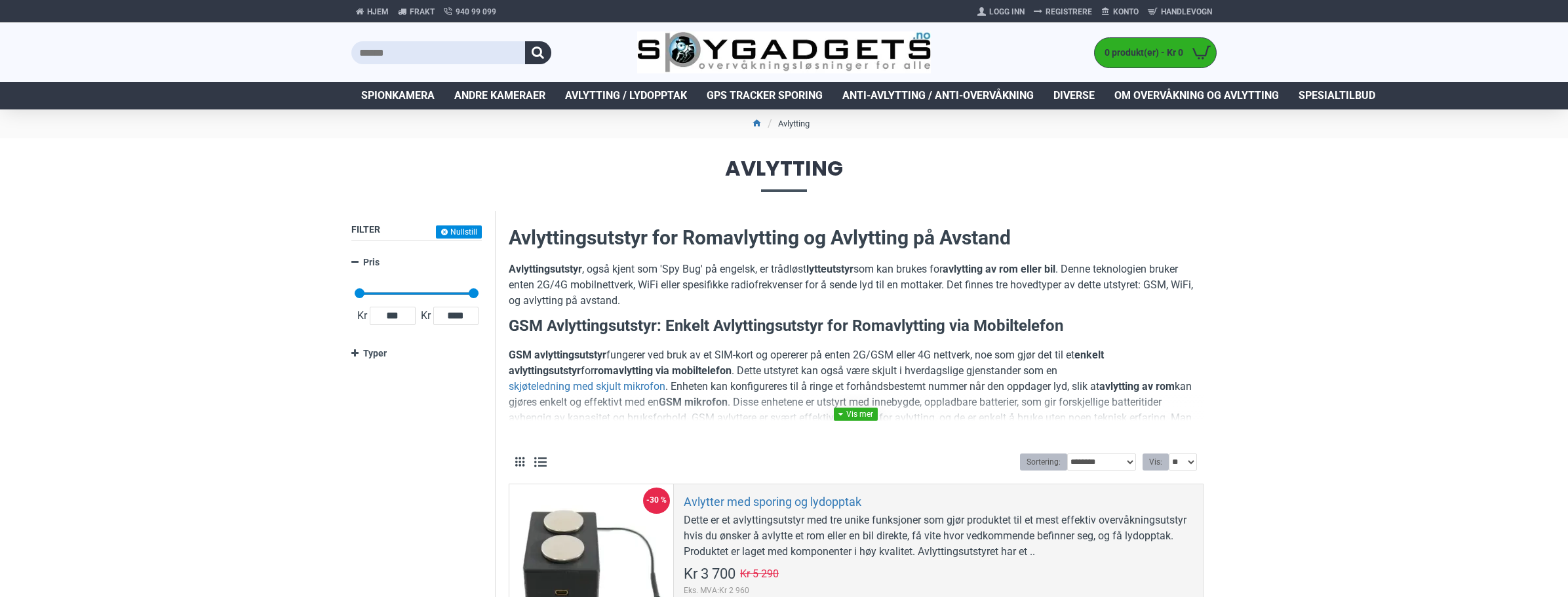
click at [868, 416] on link at bounding box center [855, 413] width 44 height 13
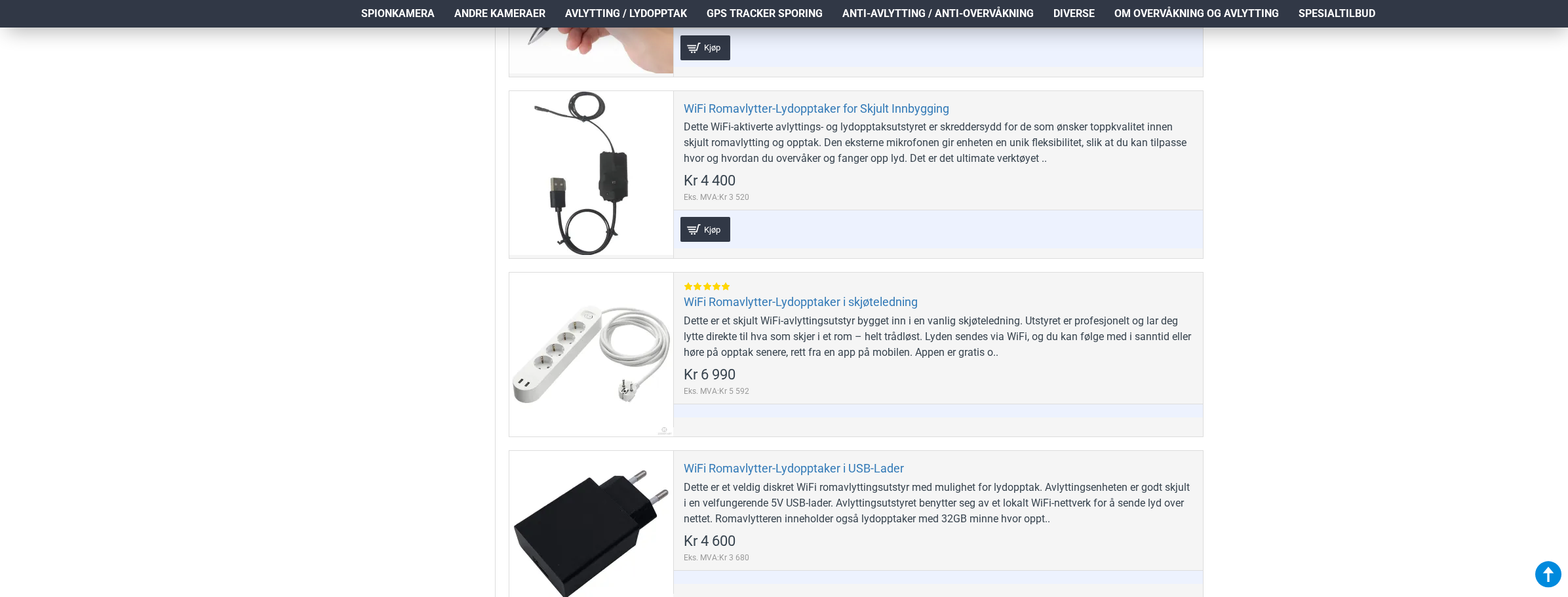
scroll to position [2489, 0]
